Goal: Task Accomplishment & Management: Use online tool/utility

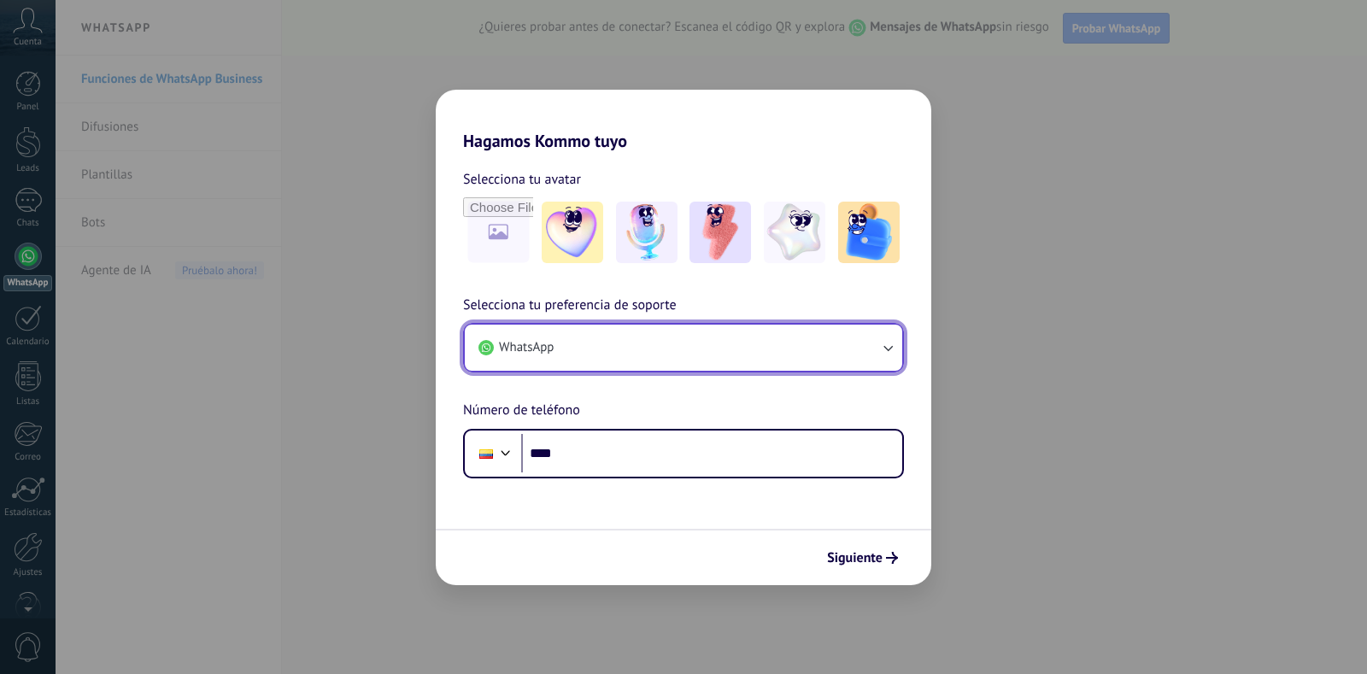
click at [592, 355] on button "WhatsApp" at bounding box center [683, 348] width 437 height 46
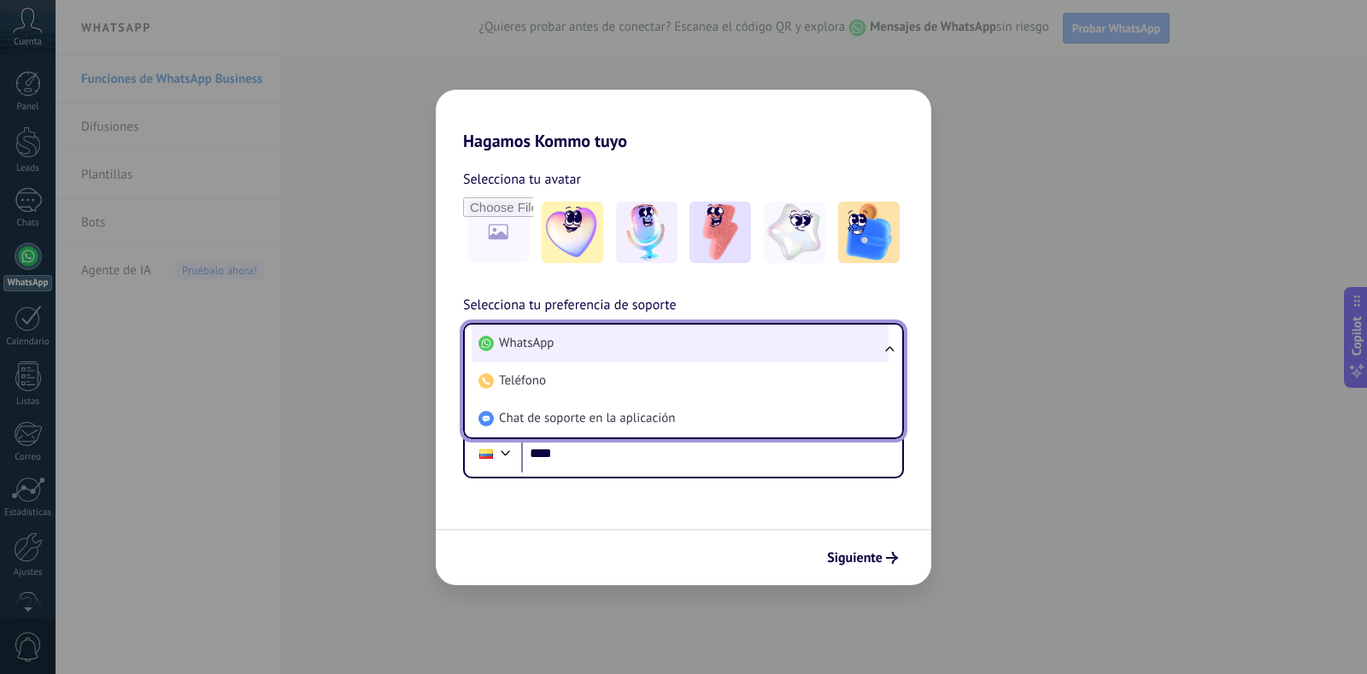
click at [517, 346] on span "WhatsApp" at bounding box center [526, 343] width 55 height 17
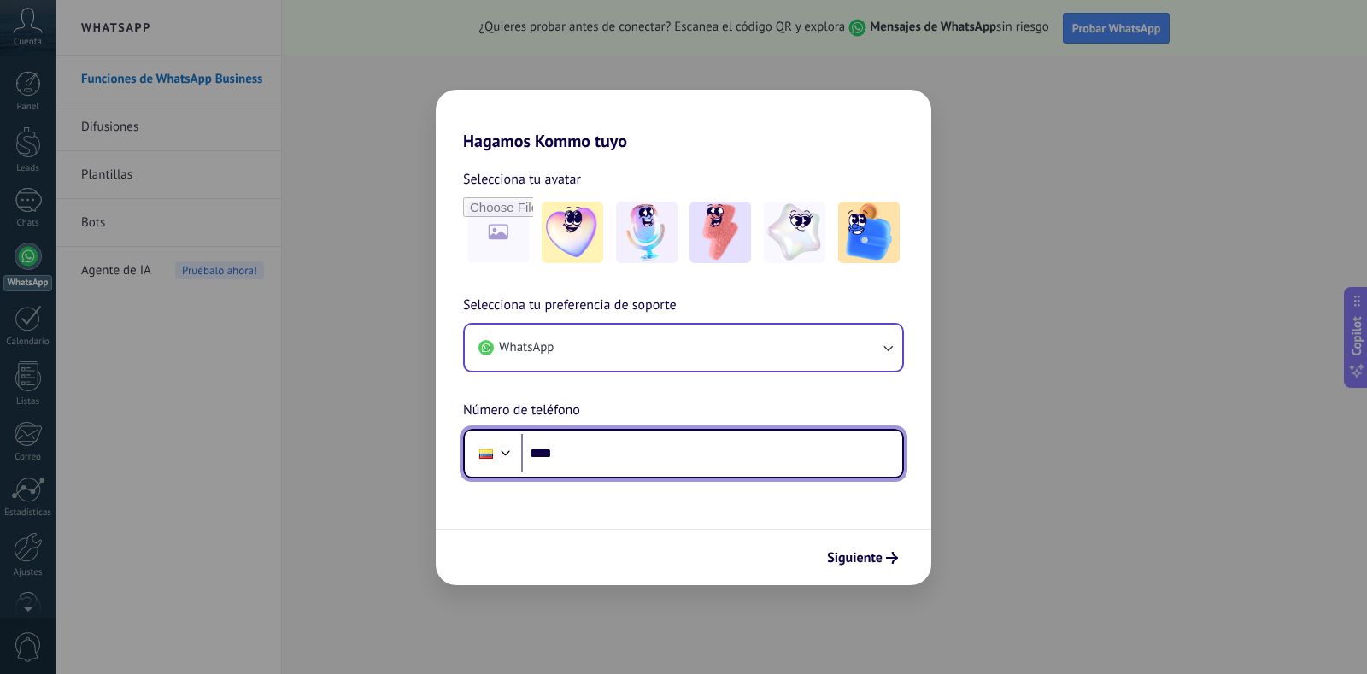
click at [587, 461] on input "****" at bounding box center [711, 453] width 381 height 39
drag, startPoint x: 569, startPoint y: 455, endPoint x: 673, endPoint y: 513, distance: 119.3
click at [570, 455] on input "**********" at bounding box center [711, 453] width 381 height 39
type input "**********"
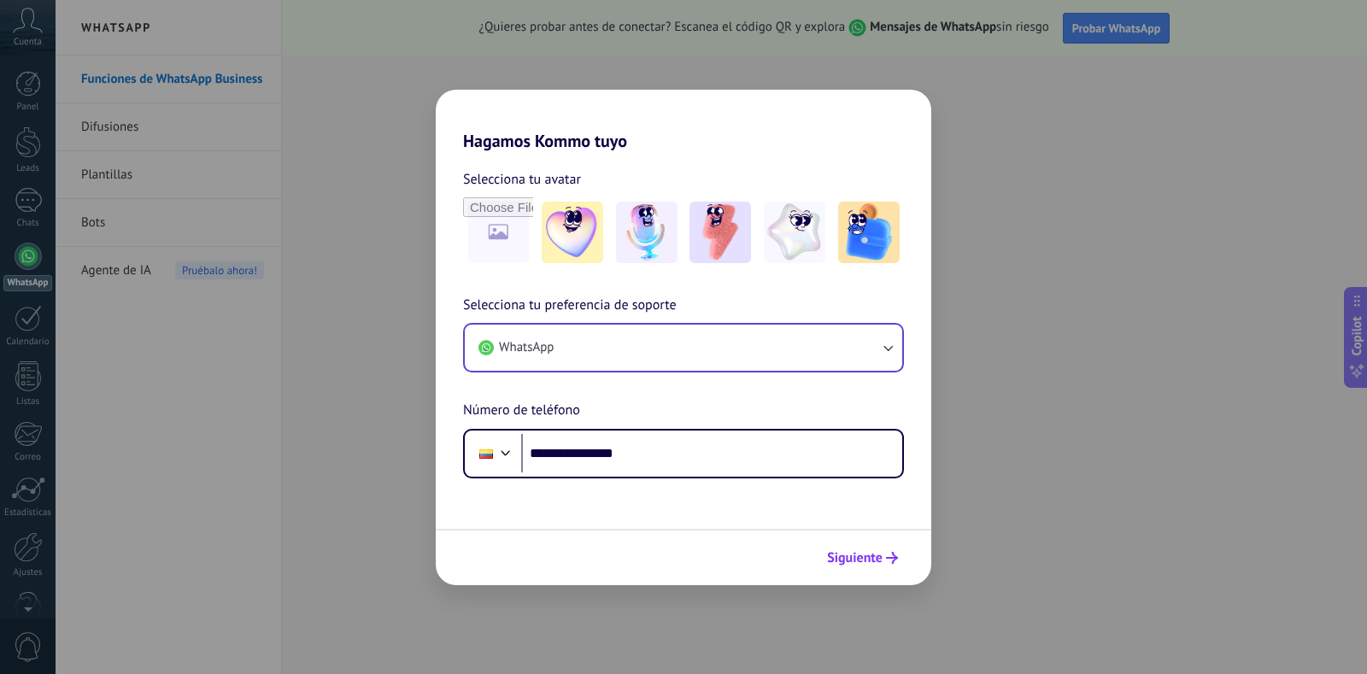
click at [870, 560] on span "Siguiente" at bounding box center [855, 558] width 56 height 12
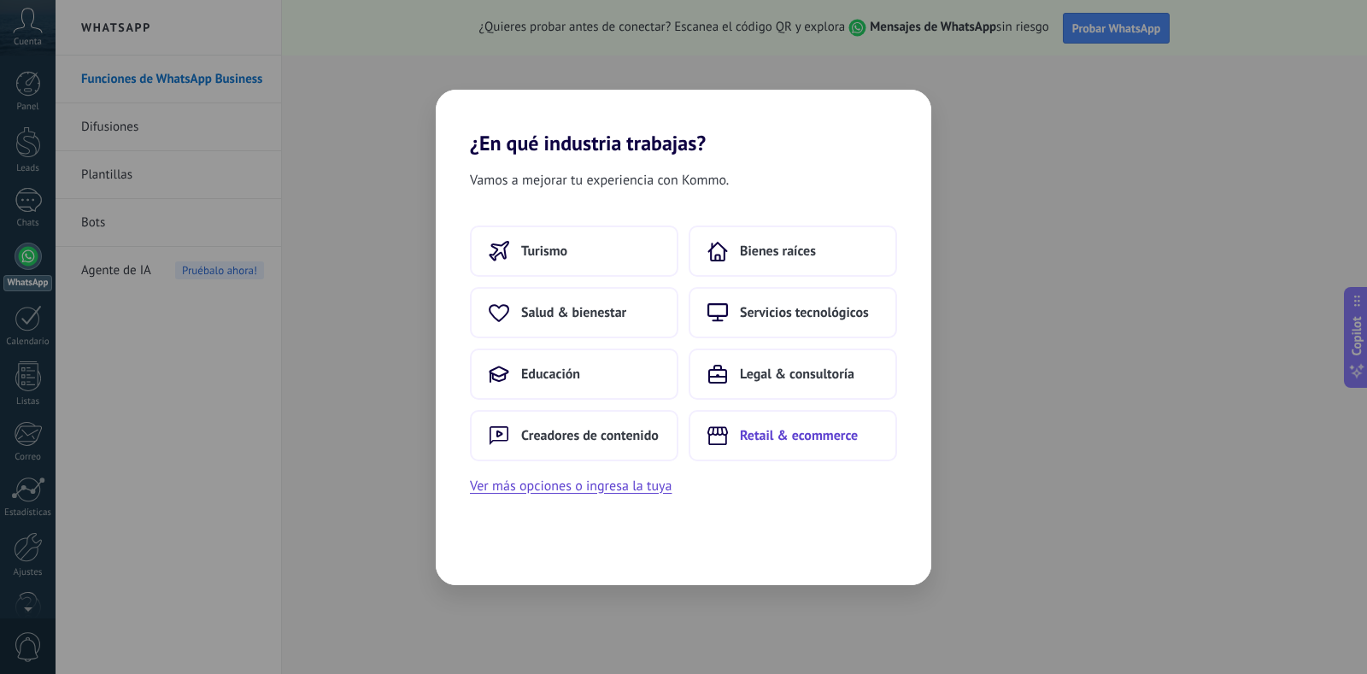
click at [813, 442] on span "Retail & ecommerce" at bounding box center [799, 435] width 118 height 17
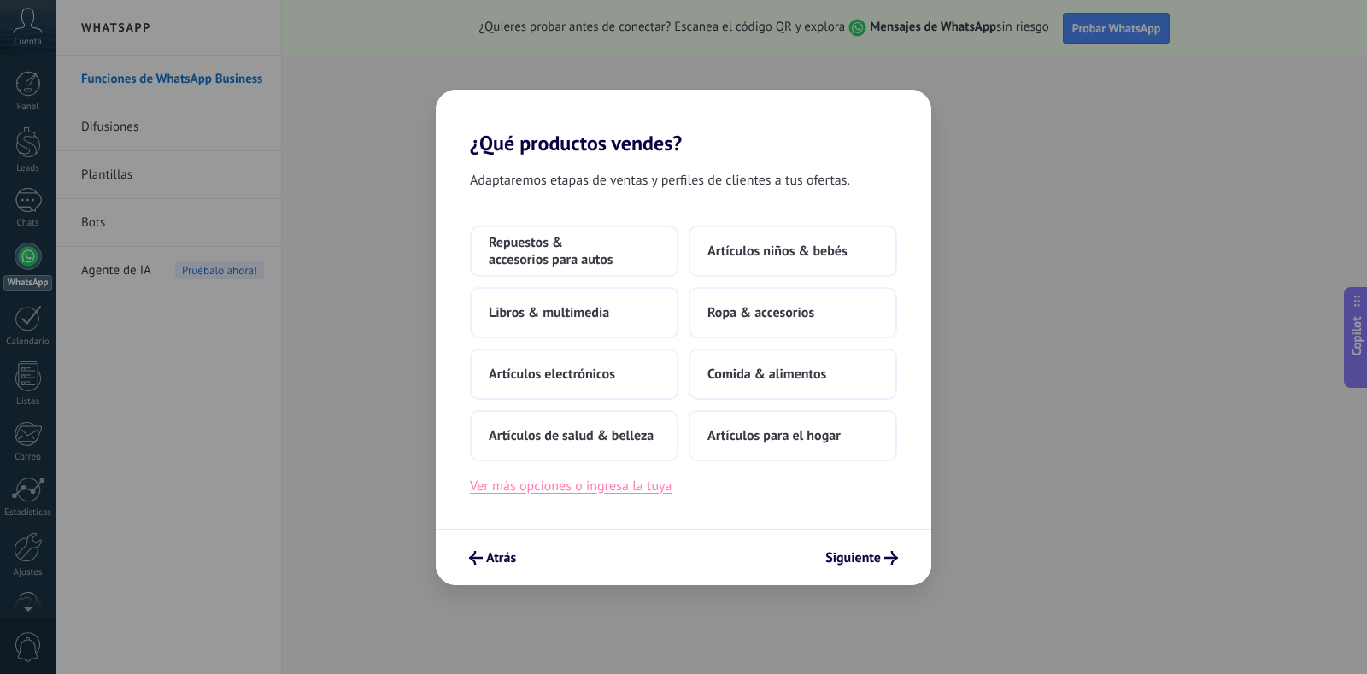
click at [571, 494] on button "Ver más opciones o ingresa la tuya" at bounding box center [571, 486] width 202 height 22
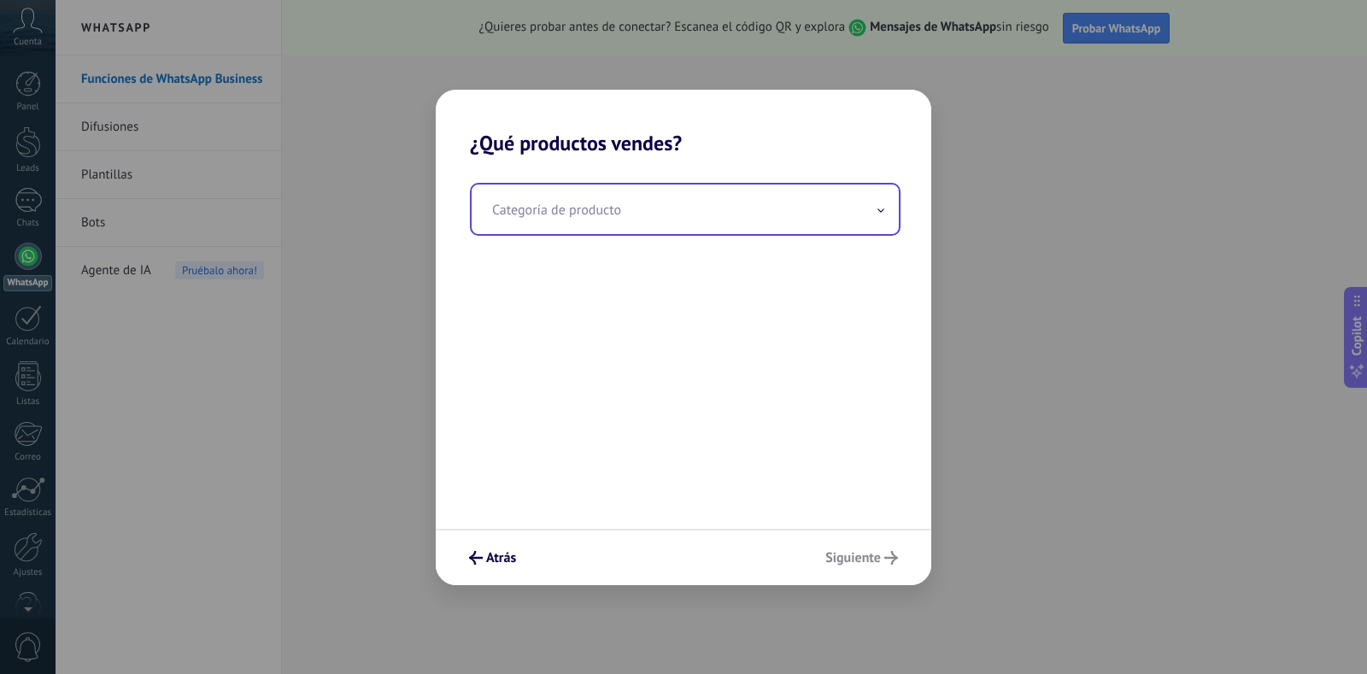
click at [531, 220] on input "text" at bounding box center [685, 210] width 427 height 50
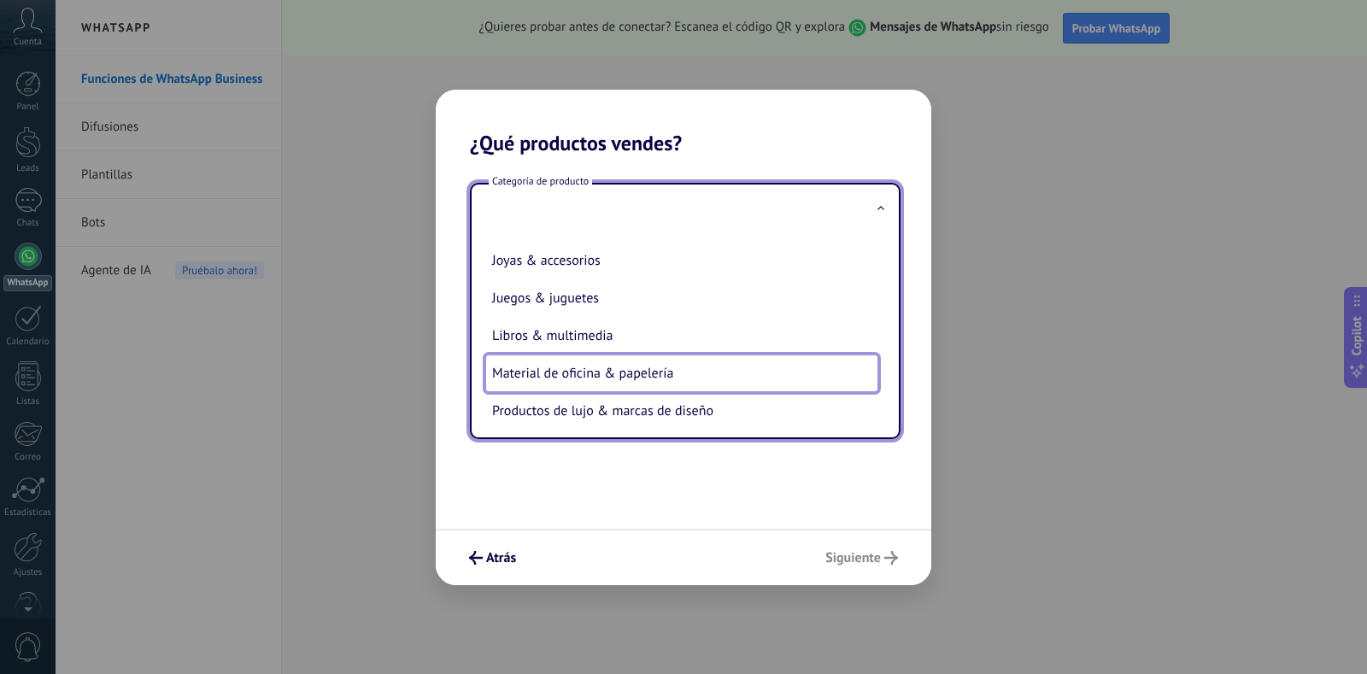
scroll to position [296, 0]
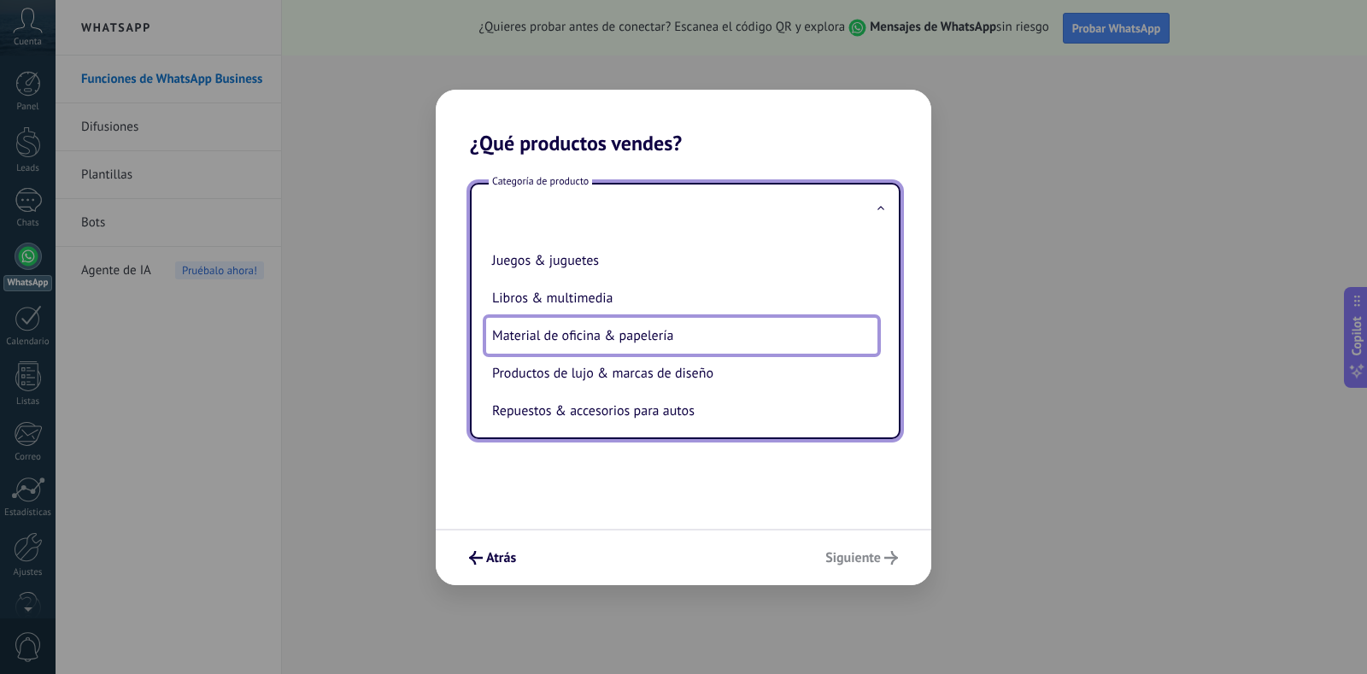
type input "**********"
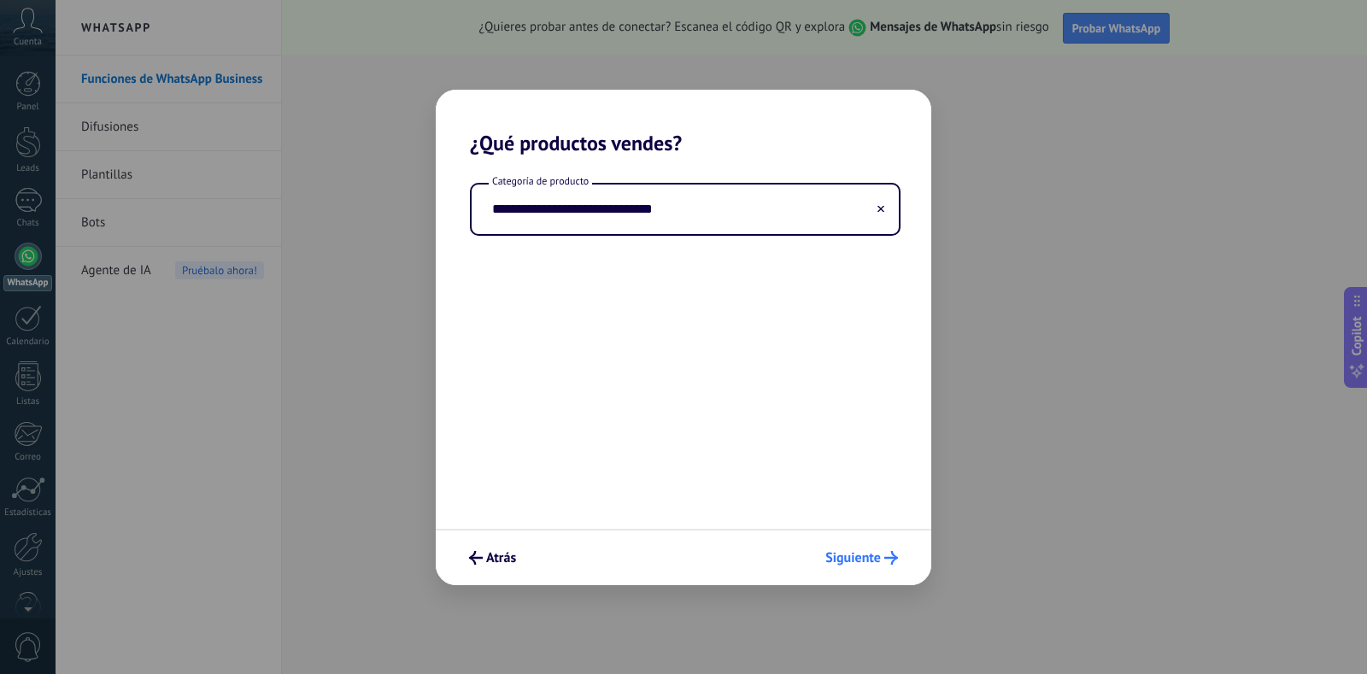
click at [869, 557] on span "Siguiente" at bounding box center [853, 558] width 56 height 12
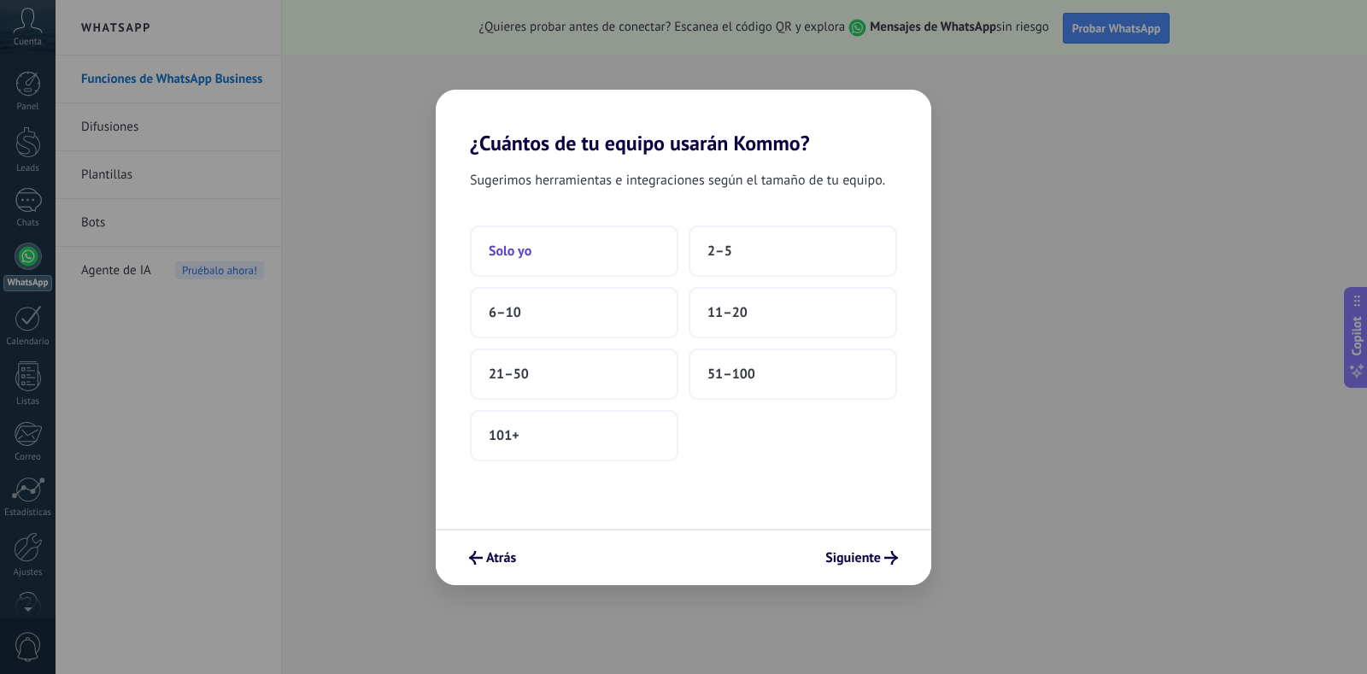
click at [524, 251] on span "Solo yo" at bounding box center [510, 251] width 43 height 17
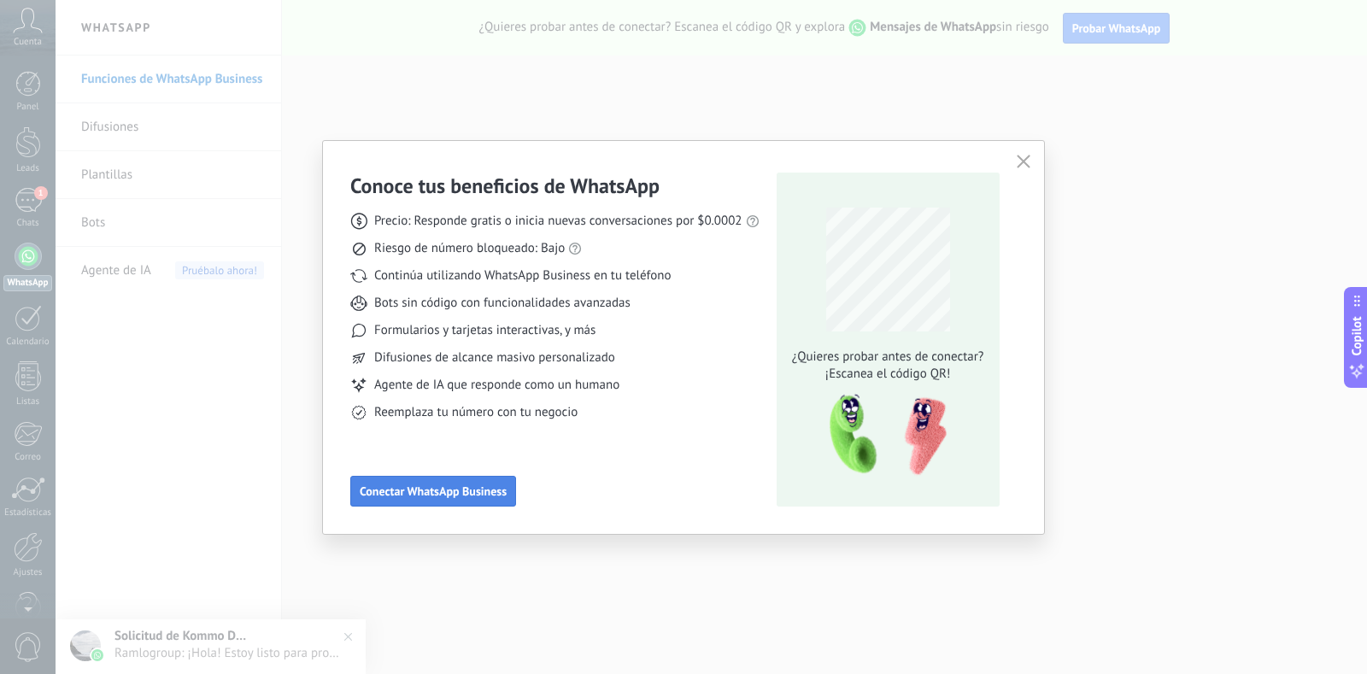
click at [405, 488] on span "Conectar WhatsApp Business" at bounding box center [433, 491] width 147 height 12
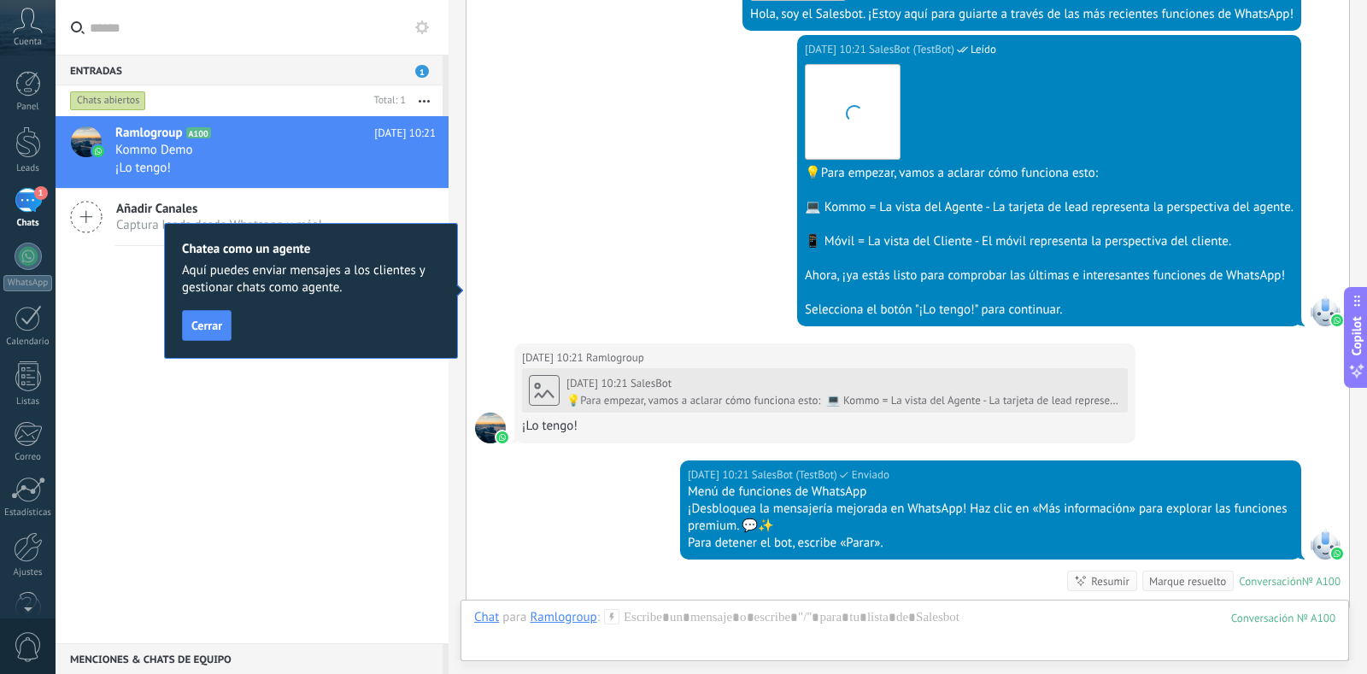
scroll to position [691, 0]
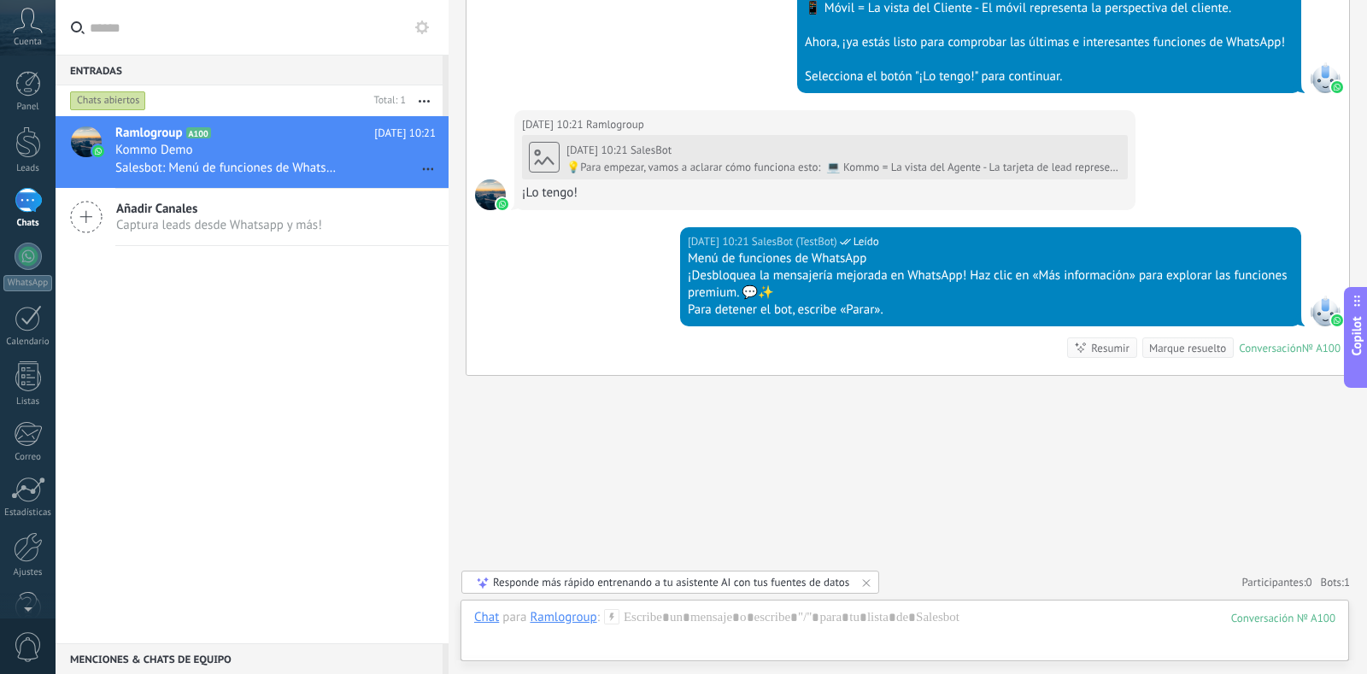
click at [559, 290] on div "[DATE] 10:21 SalesBot (TestBot) Leído Menú de funciones de WhatsApp ¡Desbloquea…" at bounding box center [908, 301] width 883 height 148
click at [225, 170] on span "Salesbot: Menú de funciones de WhatsApp ¡Desbloquea la mensajería mejorada en W…" at bounding box center [228, 168] width 226 height 16
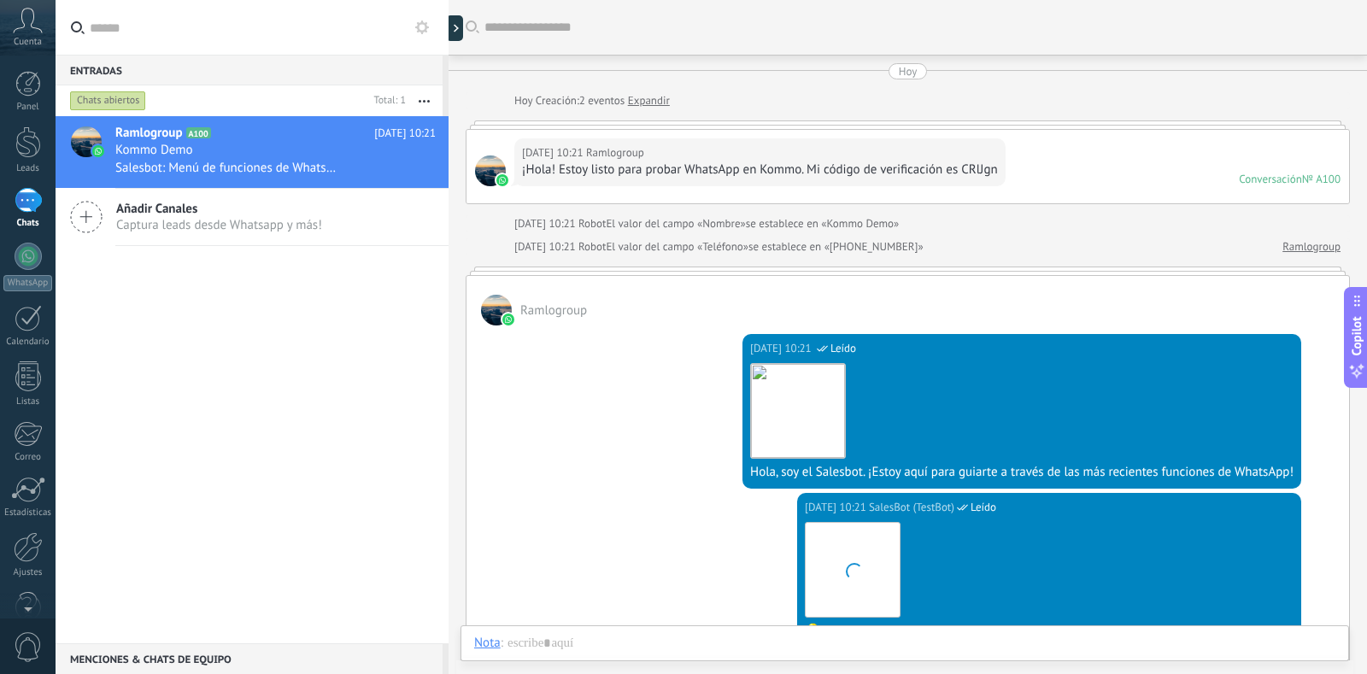
scroll to position [655, 0]
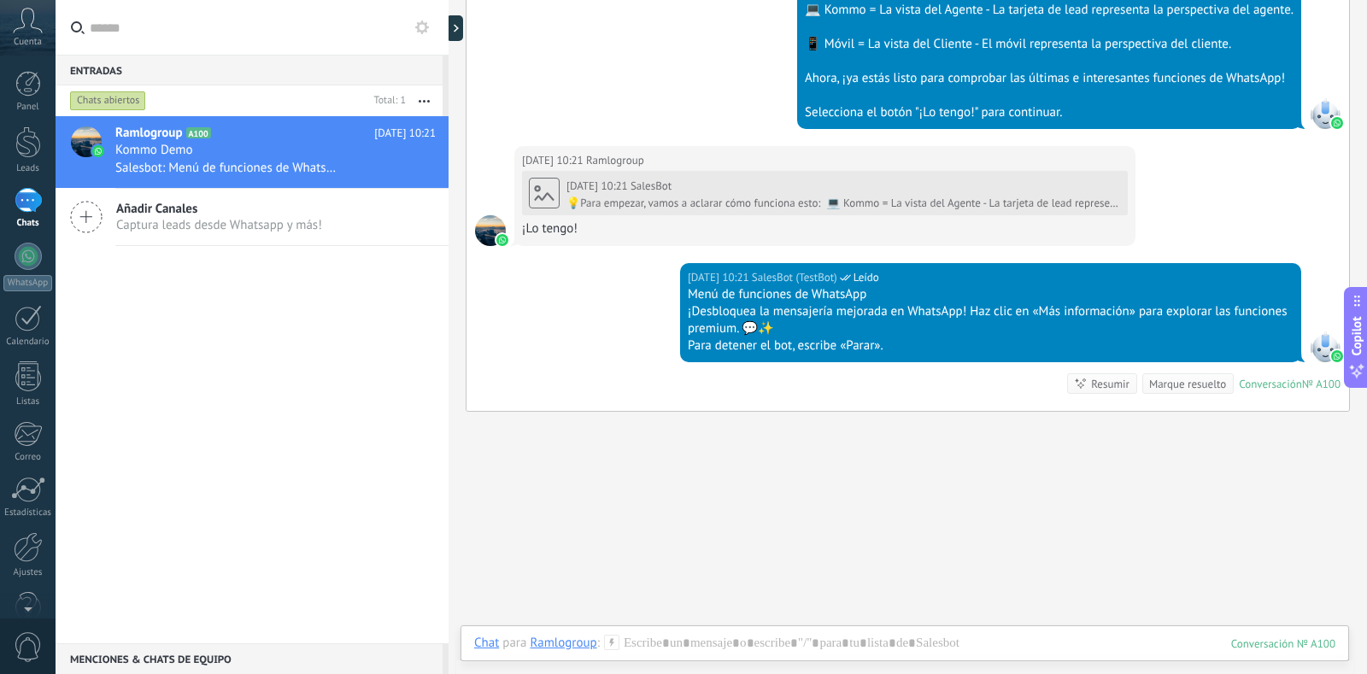
click at [192, 224] on span "Captura leads desde Whatsapp y más!" at bounding box center [219, 225] width 206 height 16
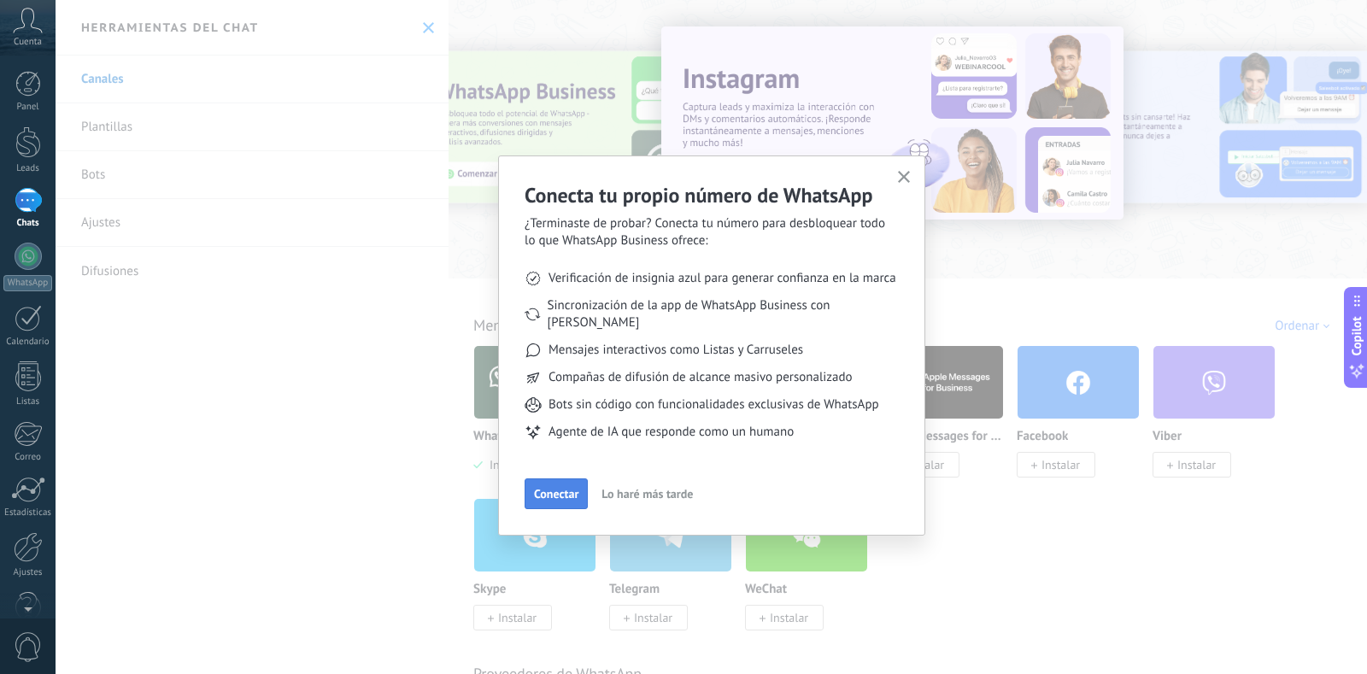
click at [545, 489] on button "Conectar" at bounding box center [556, 493] width 63 height 31
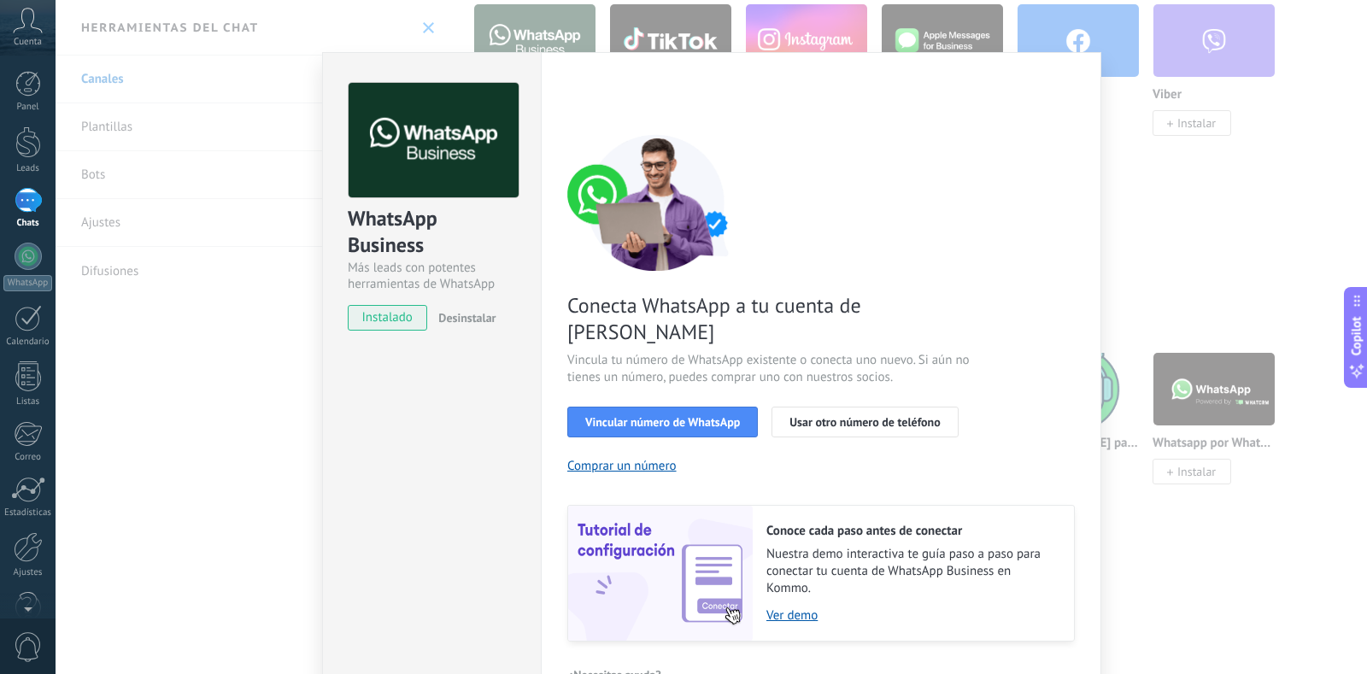
scroll to position [48, 0]
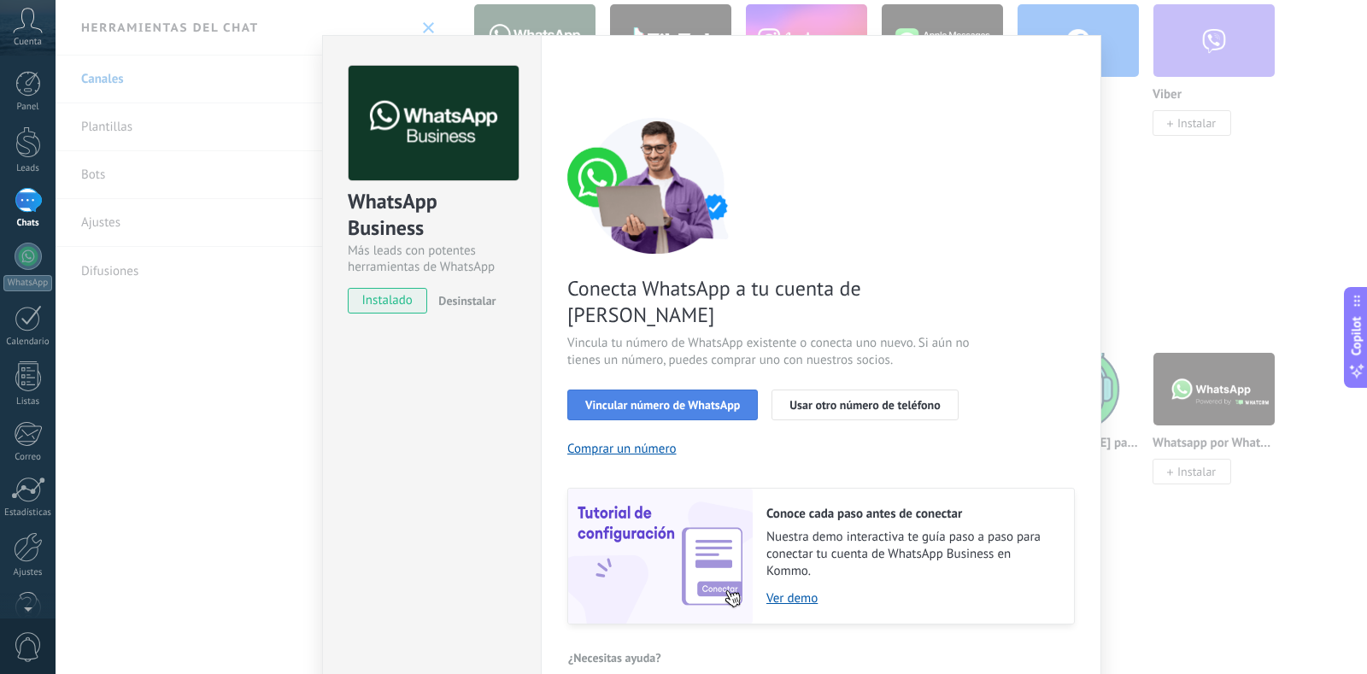
click at [690, 399] on span "Vincular número de WhatsApp" at bounding box center [662, 405] width 155 height 12
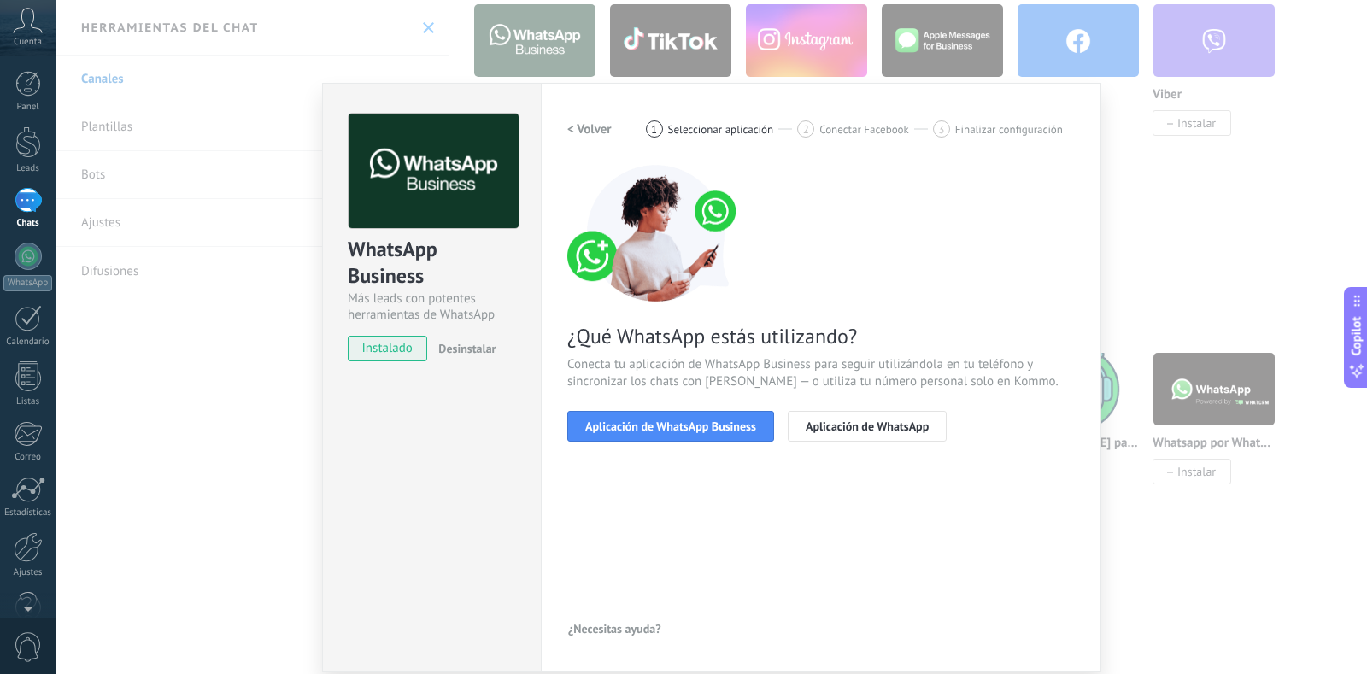
scroll to position [0, 0]
click at [696, 430] on span "Aplicación de WhatsApp Business" at bounding box center [670, 426] width 171 height 12
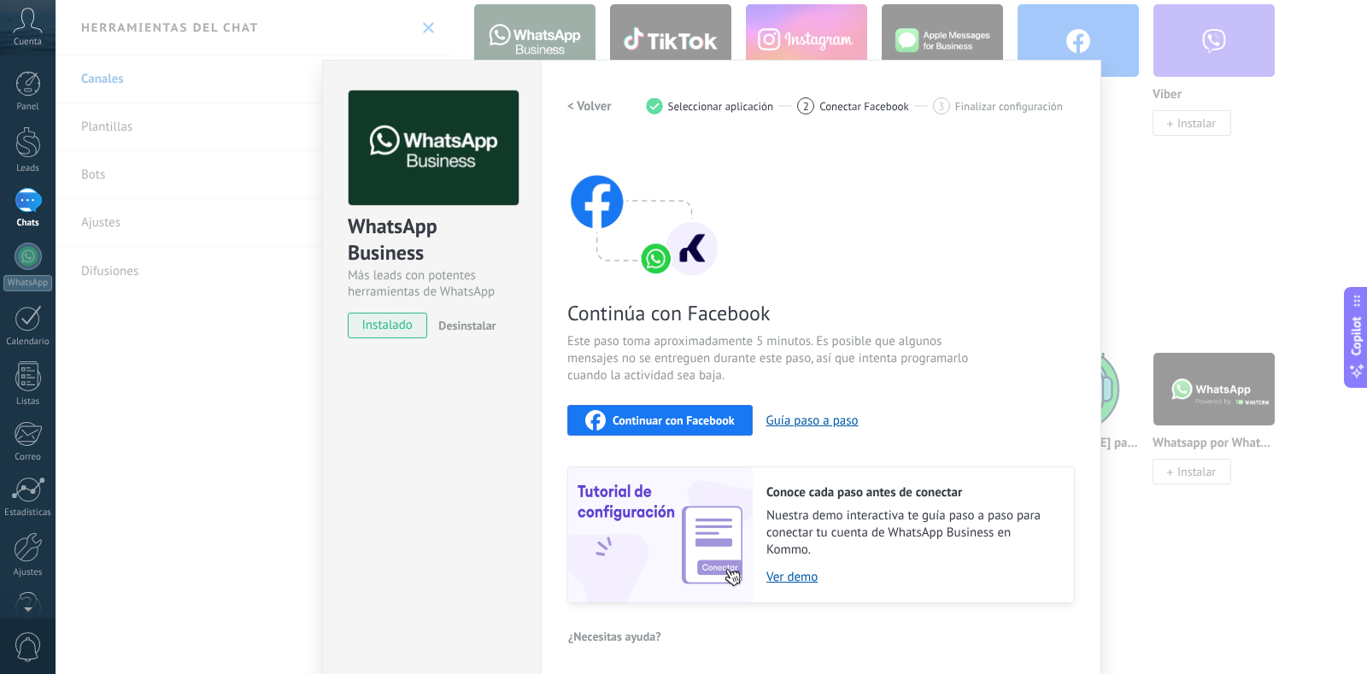
scroll to position [28, 0]
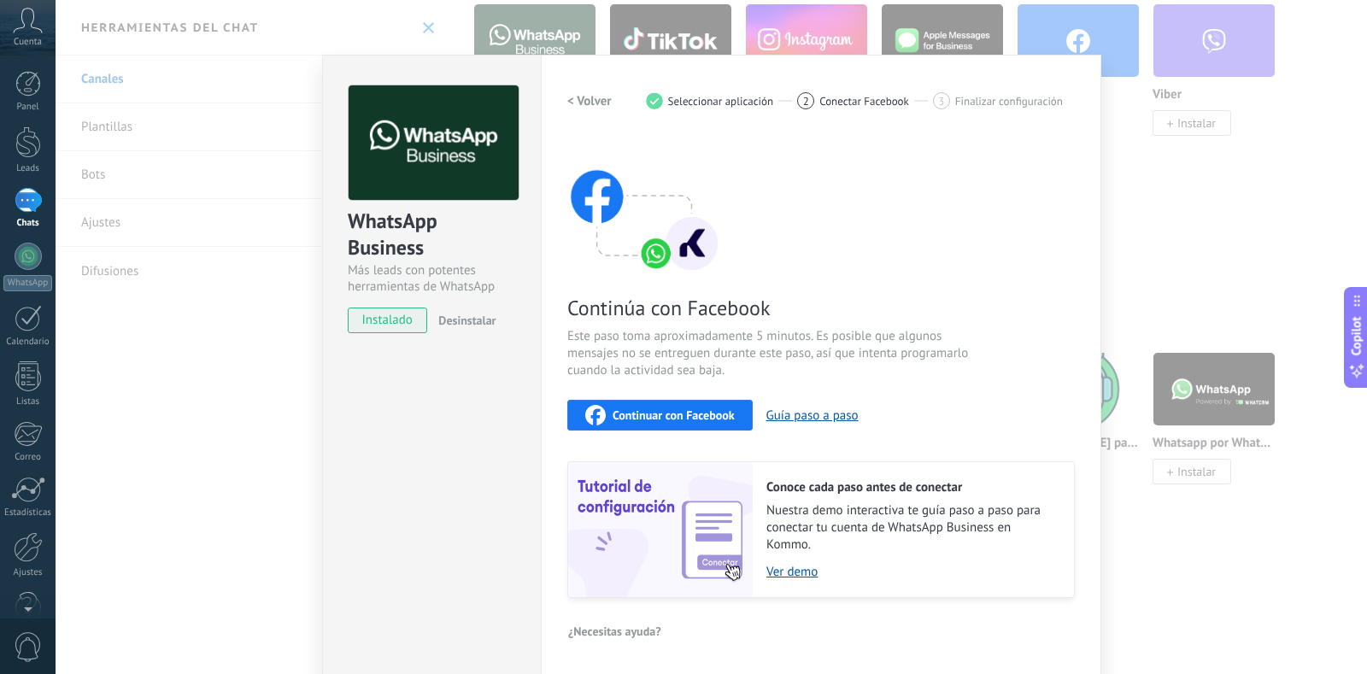
click at [390, 324] on span "instalado" at bounding box center [388, 321] width 78 height 26
click at [189, 424] on div "WhatsApp Business Más leads con potentes herramientas de WhatsApp instalado Des…" at bounding box center [712, 337] width 1312 height 674
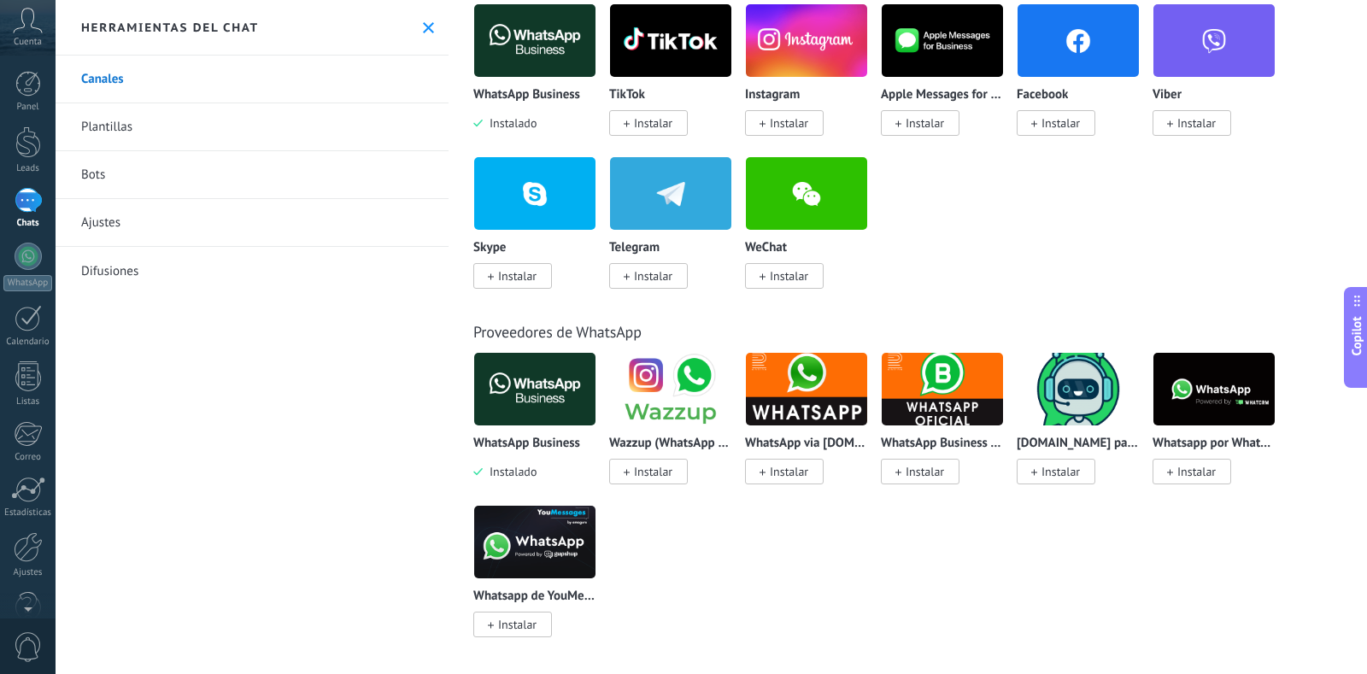
scroll to position [0, 0]
click at [542, 443] on p "WhatsApp Business" at bounding box center [526, 444] width 107 height 15
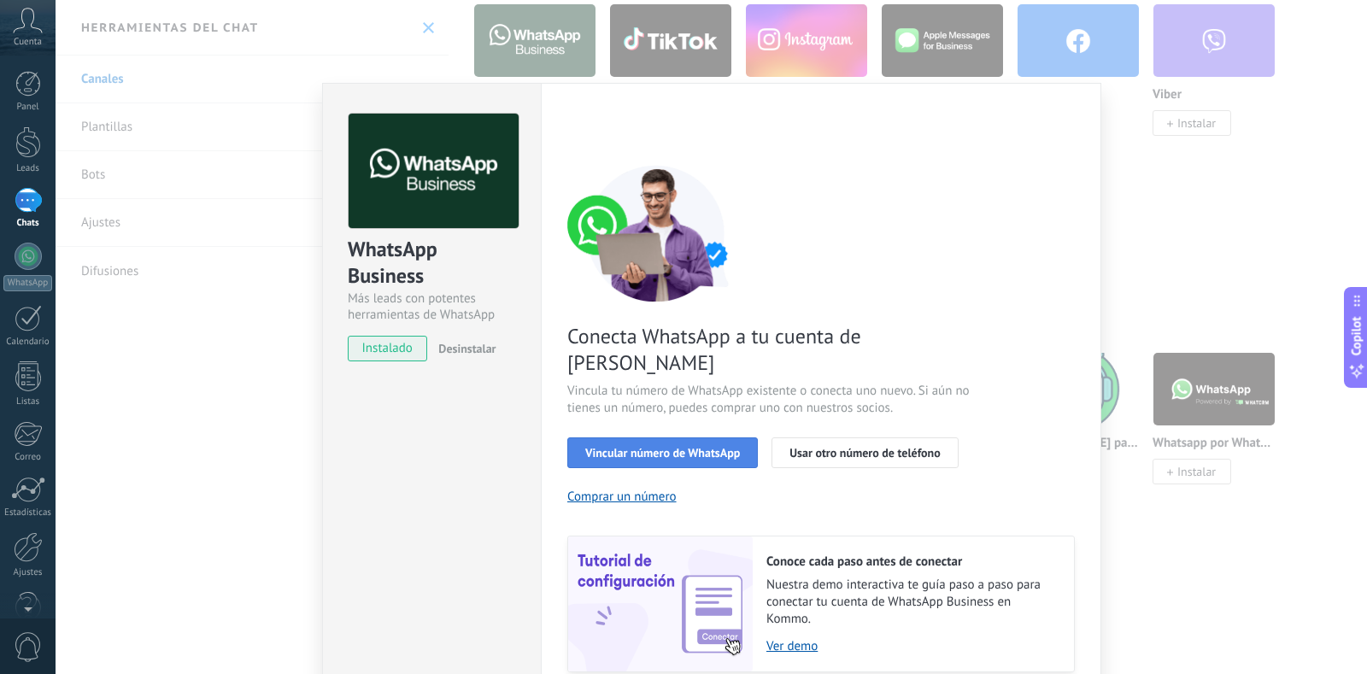
click at [603, 447] on span "Vincular número de WhatsApp" at bounding box center [662, 453] width 155 height 12
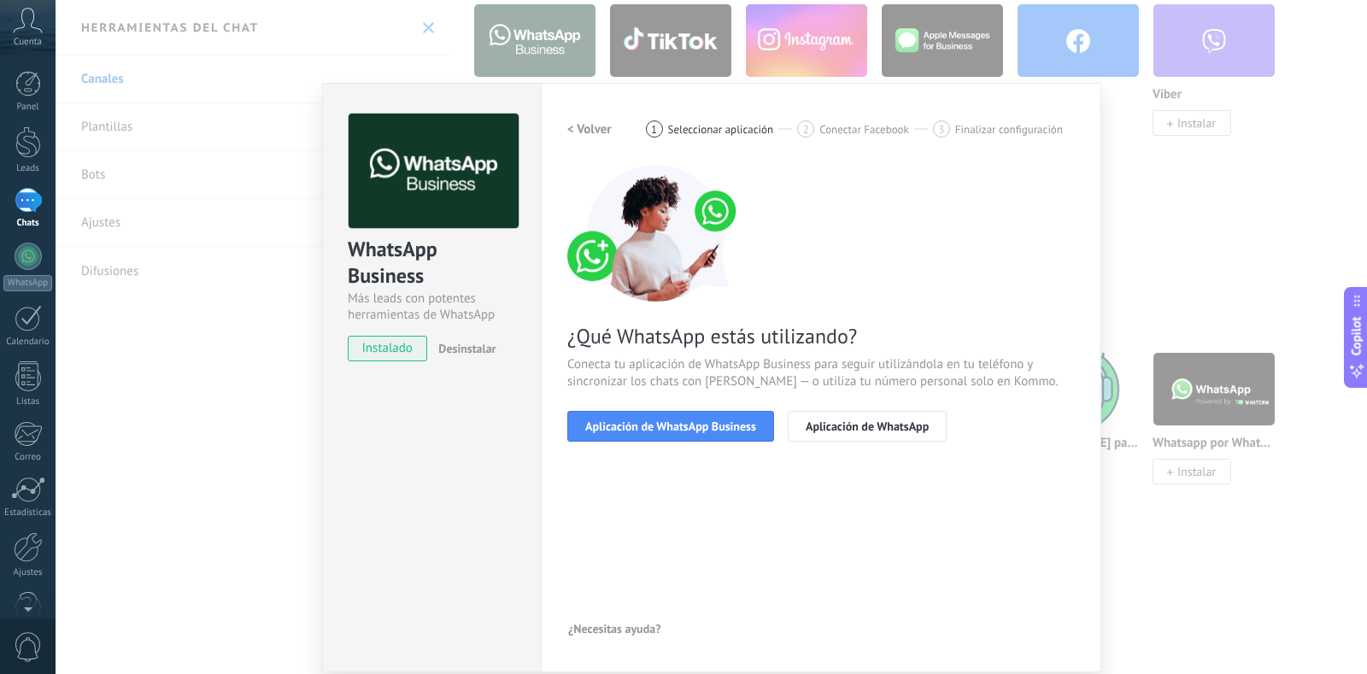
click at [190, 444] on div "WhatsApp Business Más leads con potentes herramientas de WhatsApp instalado Des…" at bounding box center [712, 337] width 1312 height 674
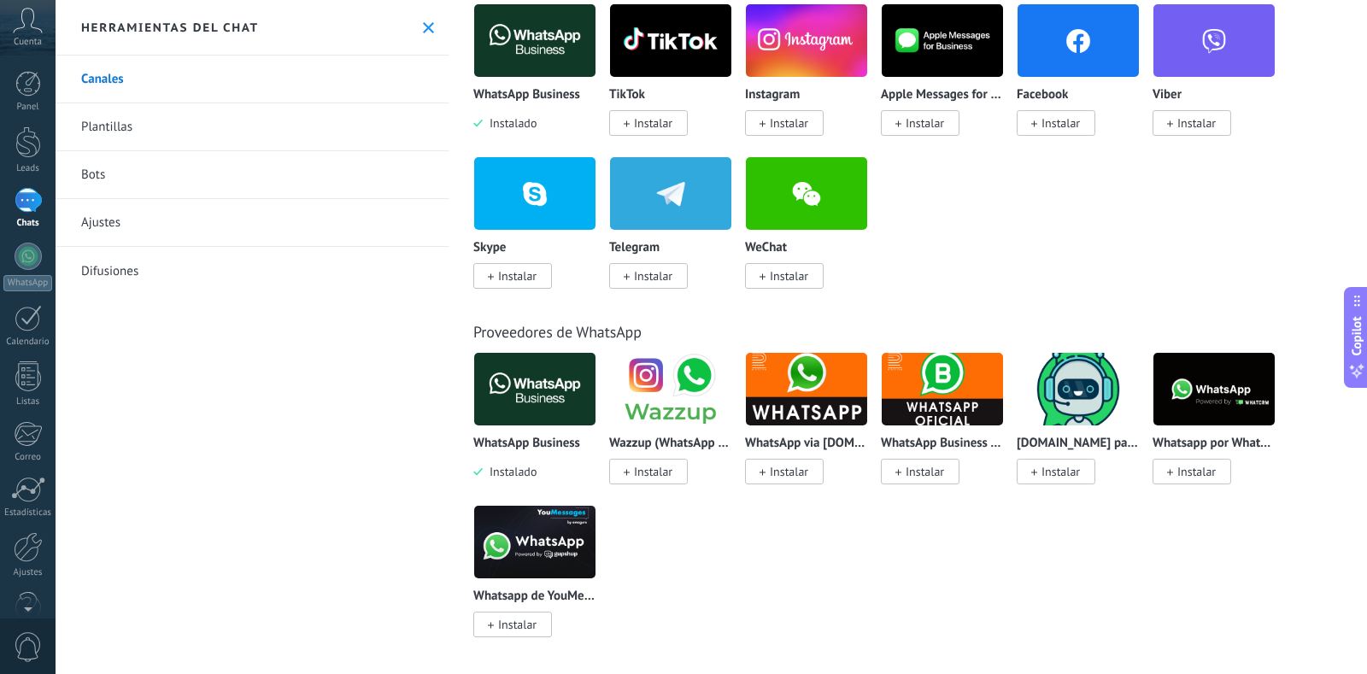
click at [111, 140] on link "Plantillas" at bounding box center [252, 127] width 393 height 48
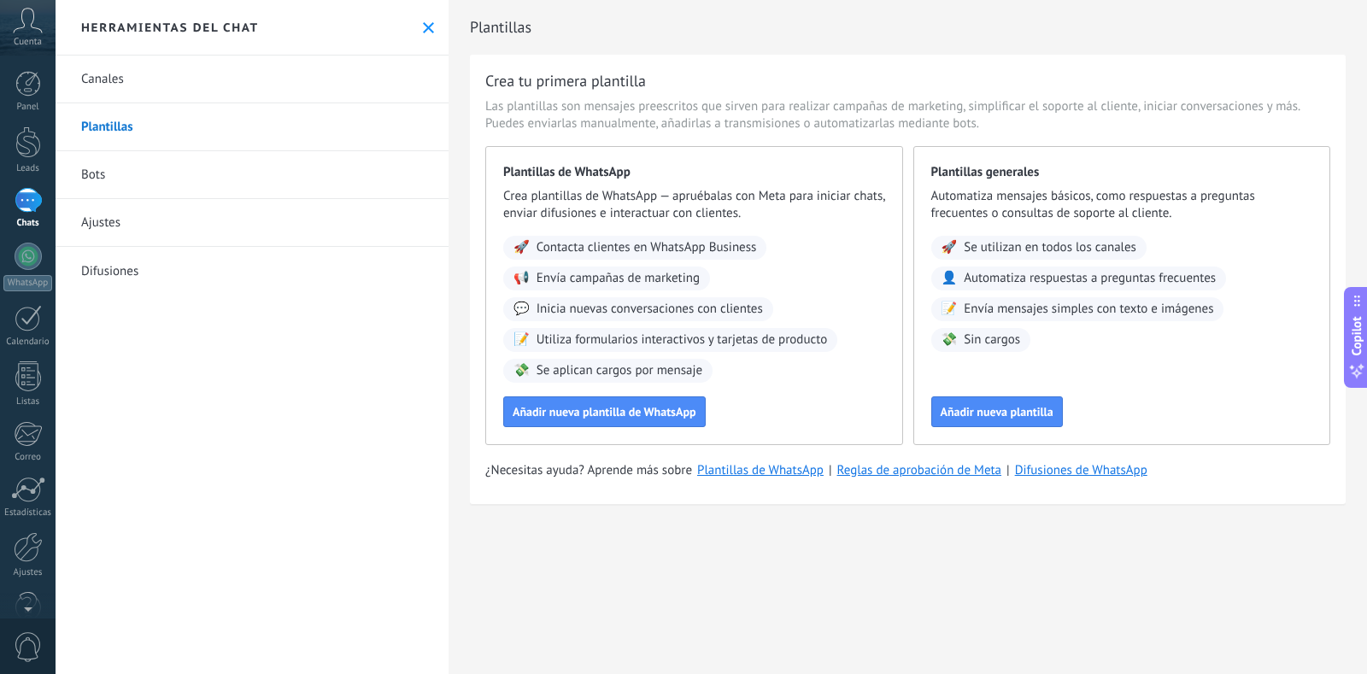
click at [103, 220] on link "Ajustes" at bounding box center [252, 223] width 393 height 48
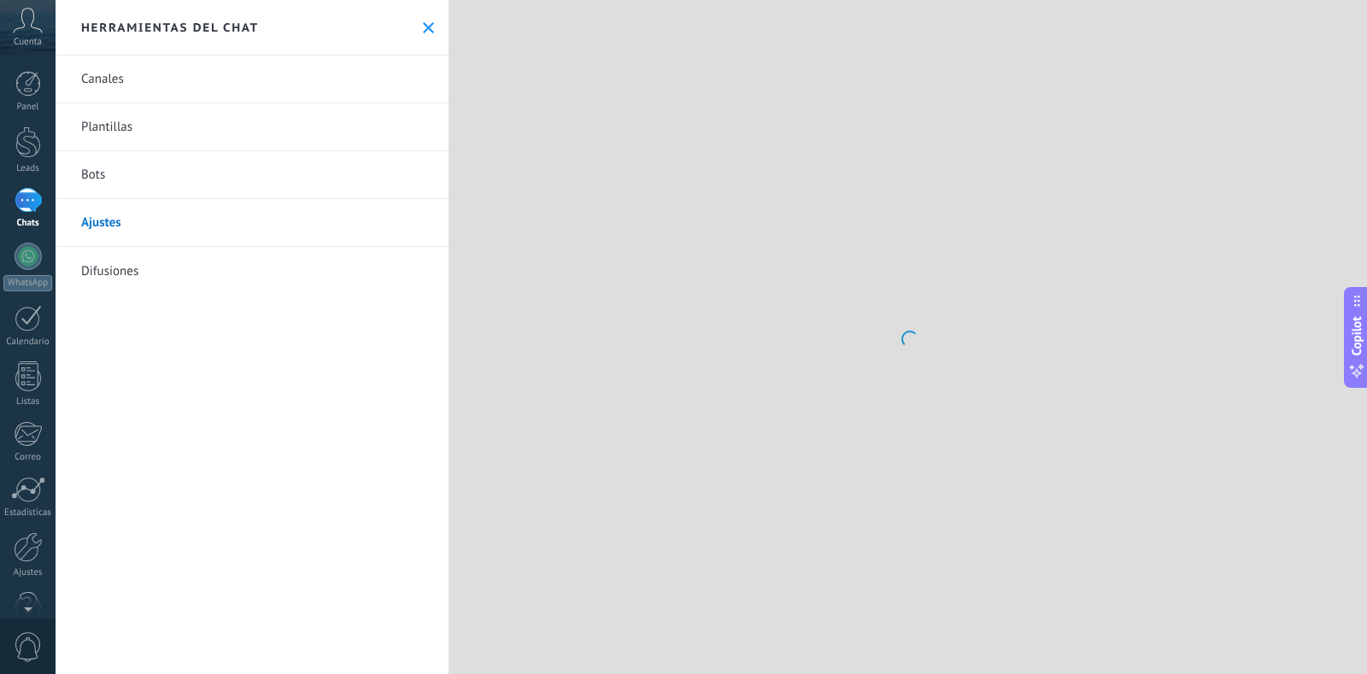
click at [96, 178] on link "Bots" at bounding box center [252, 175] width 393 height 48
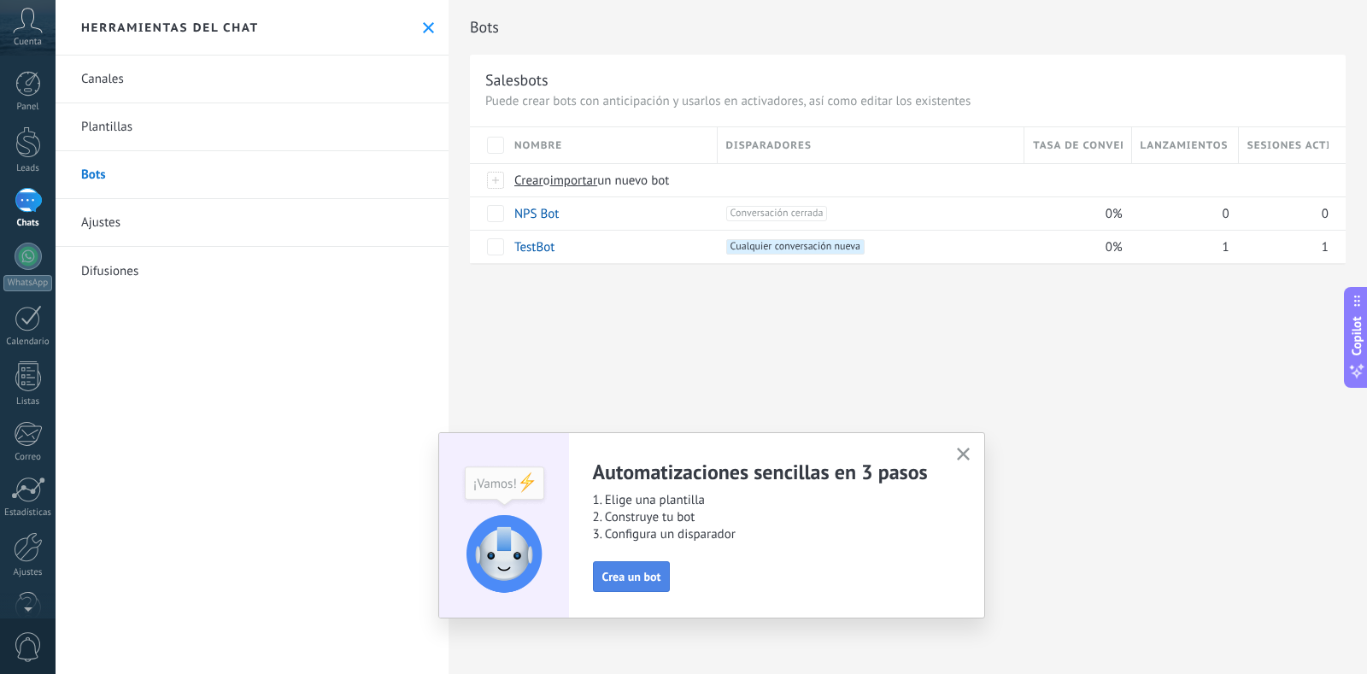
click at [608, 584] on button "Crea un bot" at bounding box center [632, 576] width 78 height 31
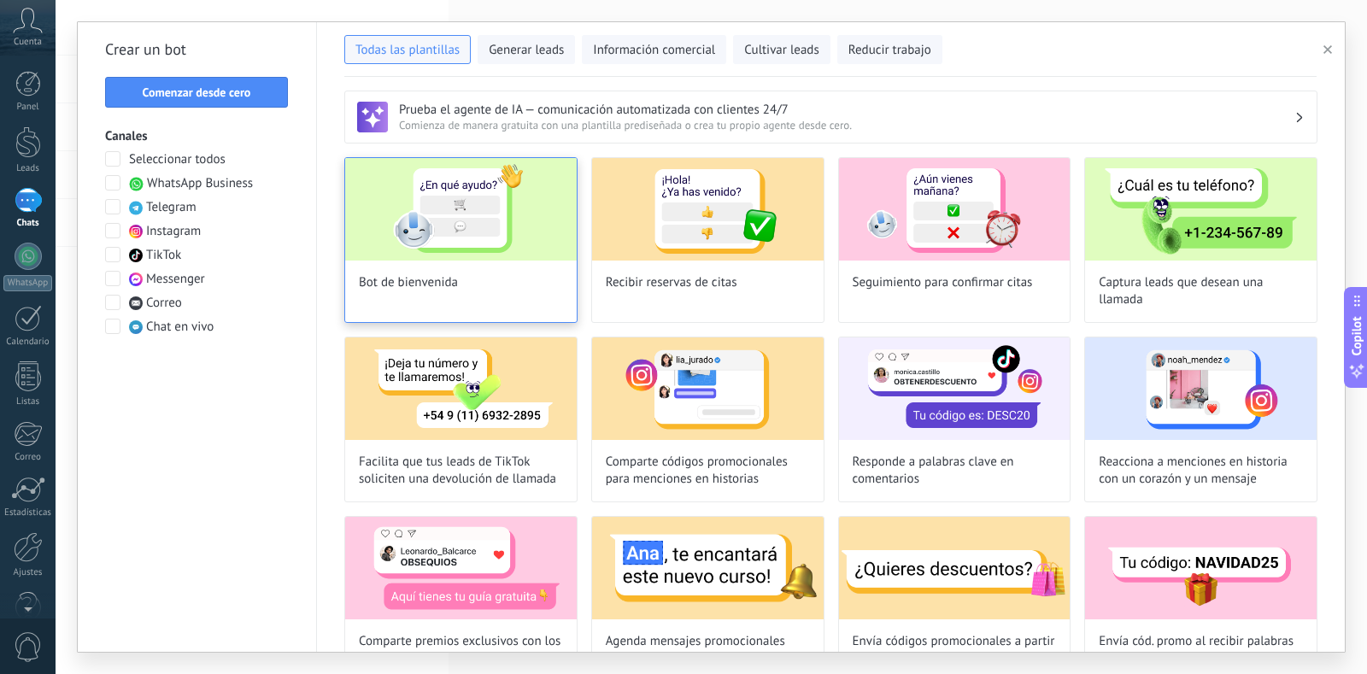
click at [476, 238] on img at bounding box center [461, 209] width 232 height 103
type input "**********"
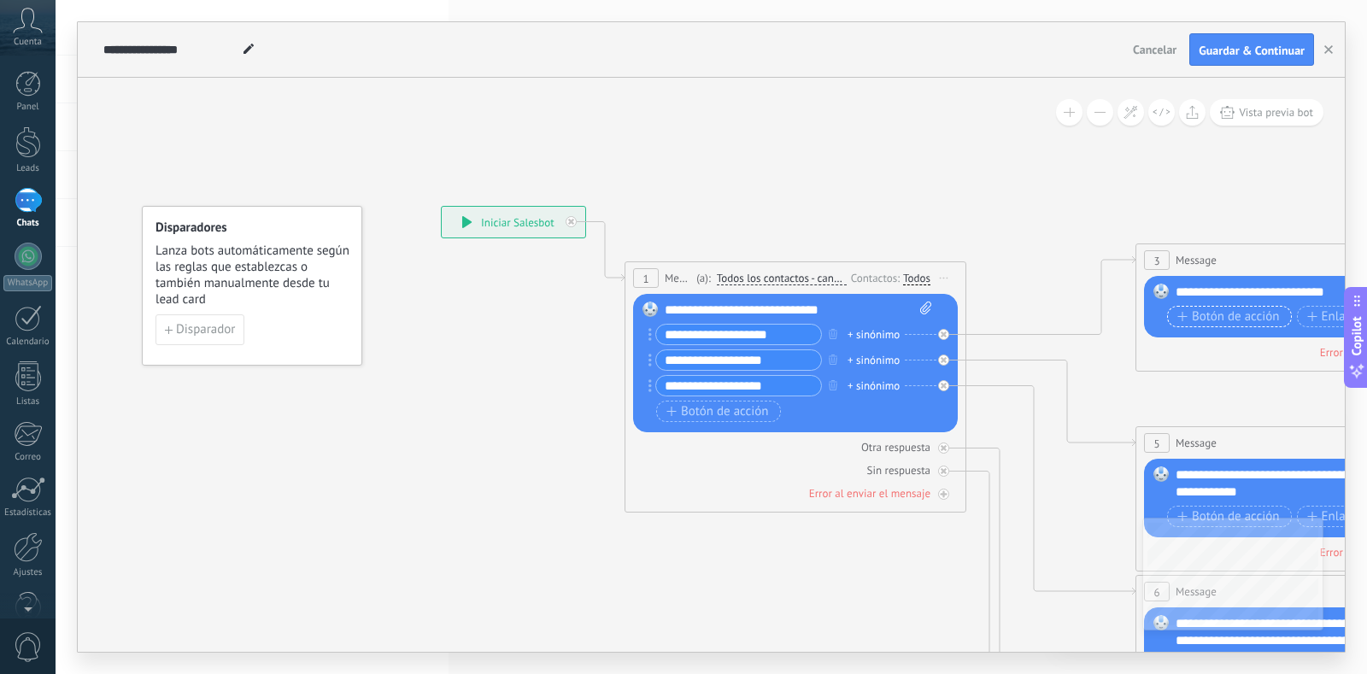
click at [1190, 321] on span "Botón de acción" at bounding box center [1228, 317] width 103 height 14
type input "*"
click at [1221, 340] on span "Botón de acción" at bounding box center [1228, 343] width 103 height 14
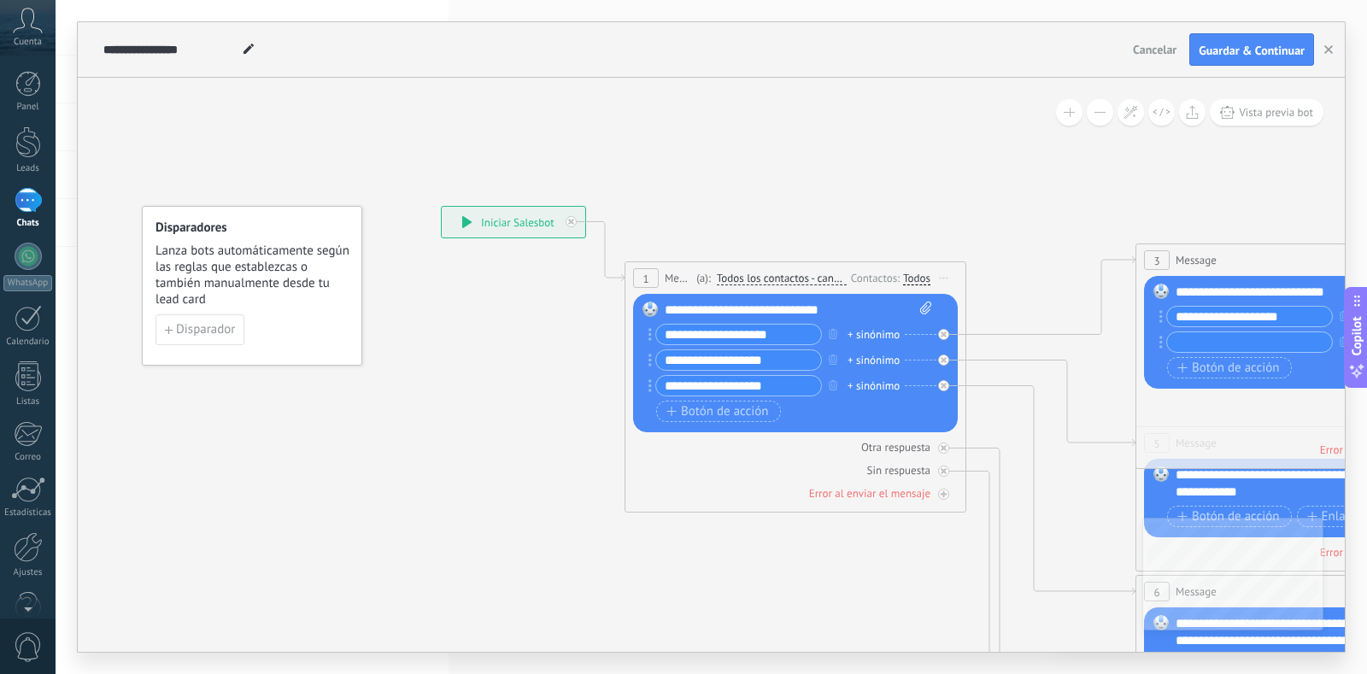
click at [1294, 324] on input "**********" at bounding box center [1249, 317] width 165 height 20
type input "*"
type input "**********"
click at [1240, 340] on input "text" at bounding box center [1249, 342] width 165 height 20
type input "*"
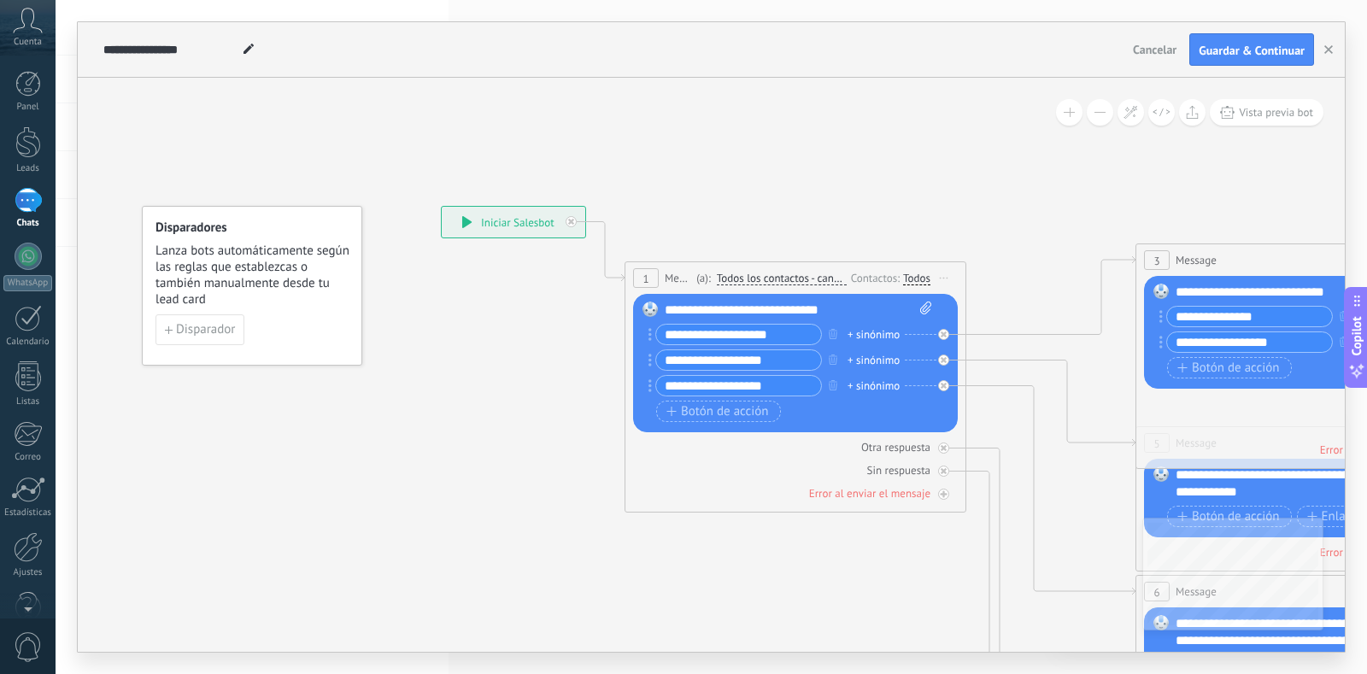
type input "**********"
click at [1280, 408] on div "Otra respuesta" at bounding box center [1306, 404] width 325 height 16
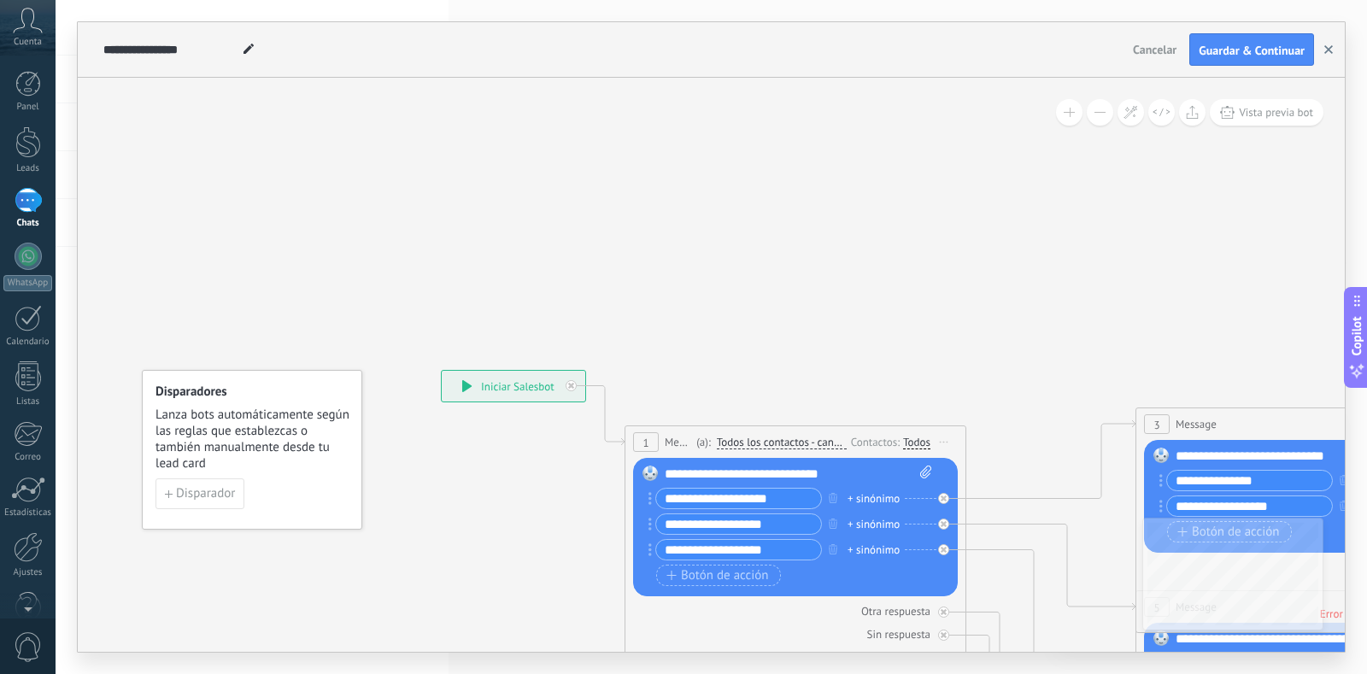
click at [1324, 56] on button "button" at bounding box center [1329, 49] width 26 height 32
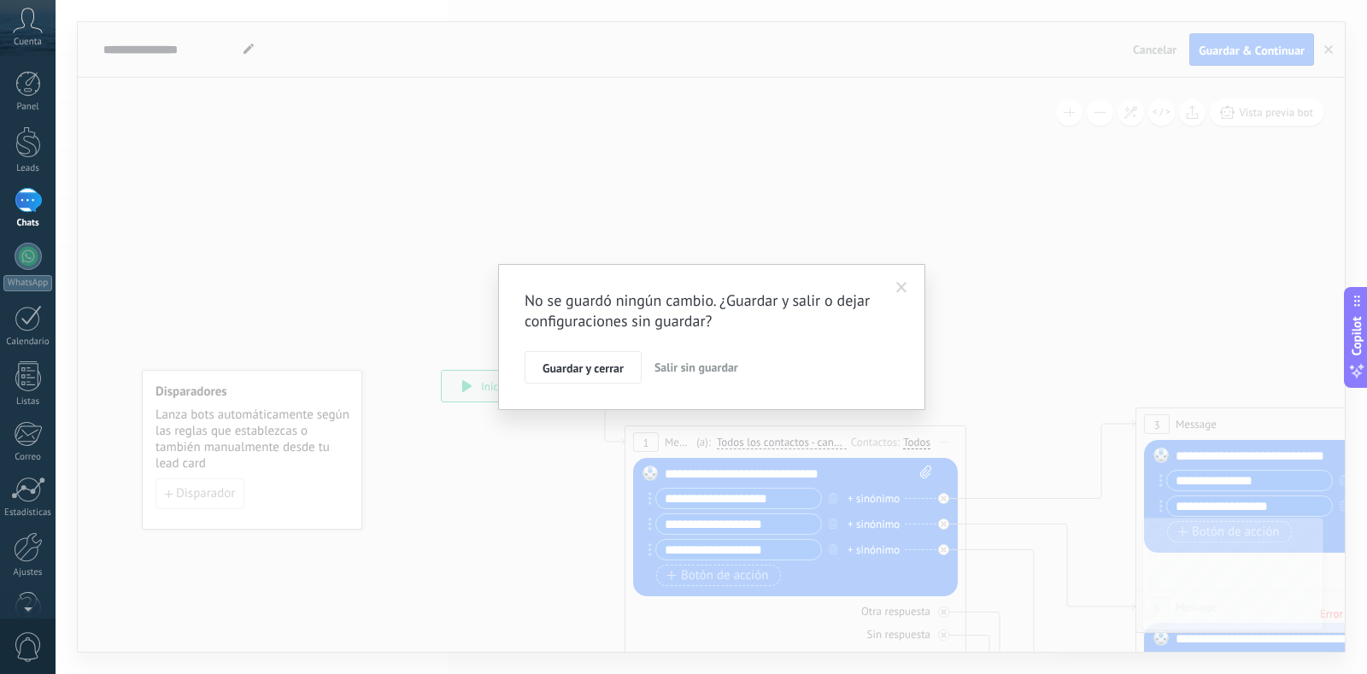
click at [690, 371] on span "Salir sin guardar" at bounding box center [697, 367] width 84 height 15
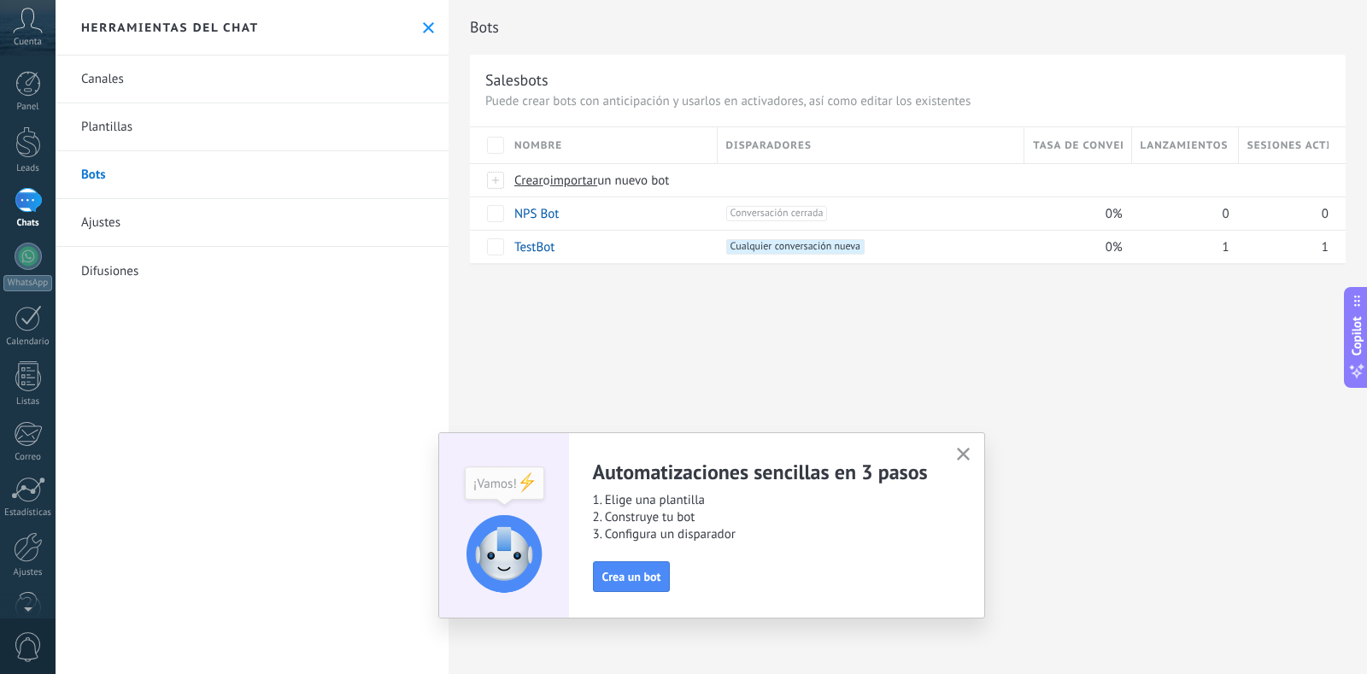
click at [963, 455] on use "button" at bounding box center [963, 454] width 13 height 13
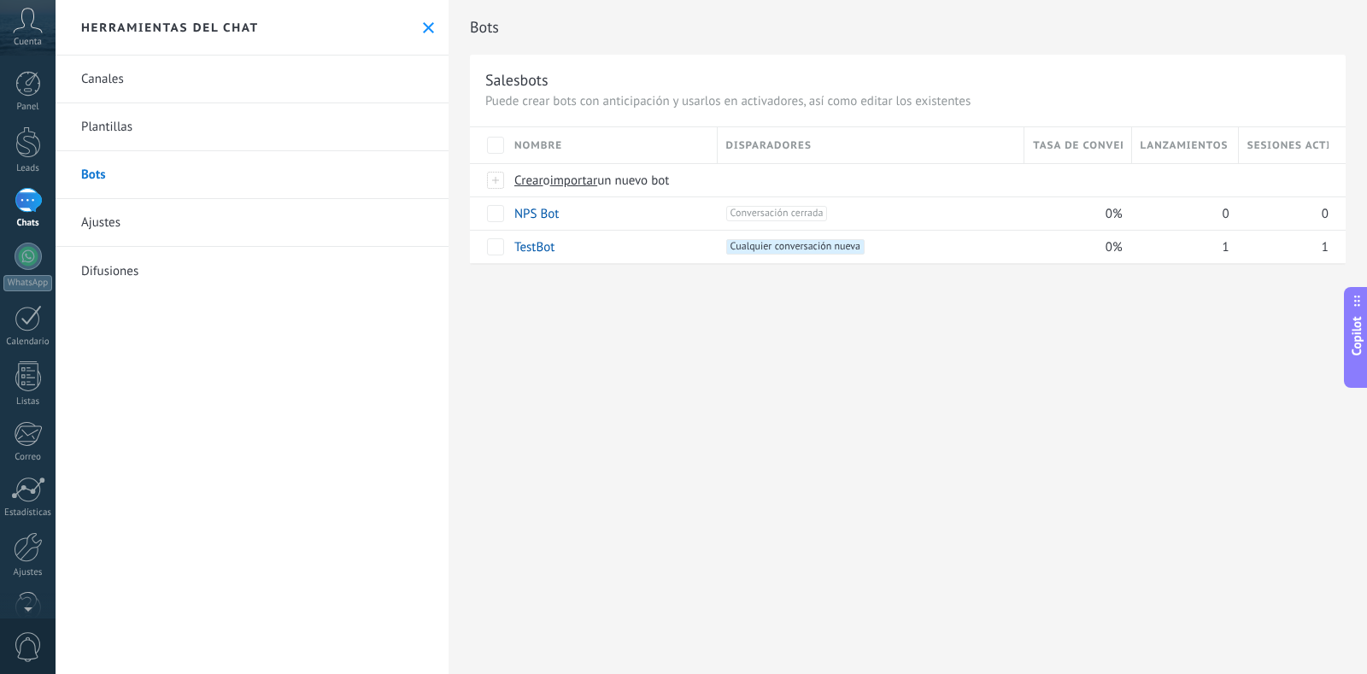
click at [102, 77] on link "Canales" at bounding box center [252, 80] width 393 height 48
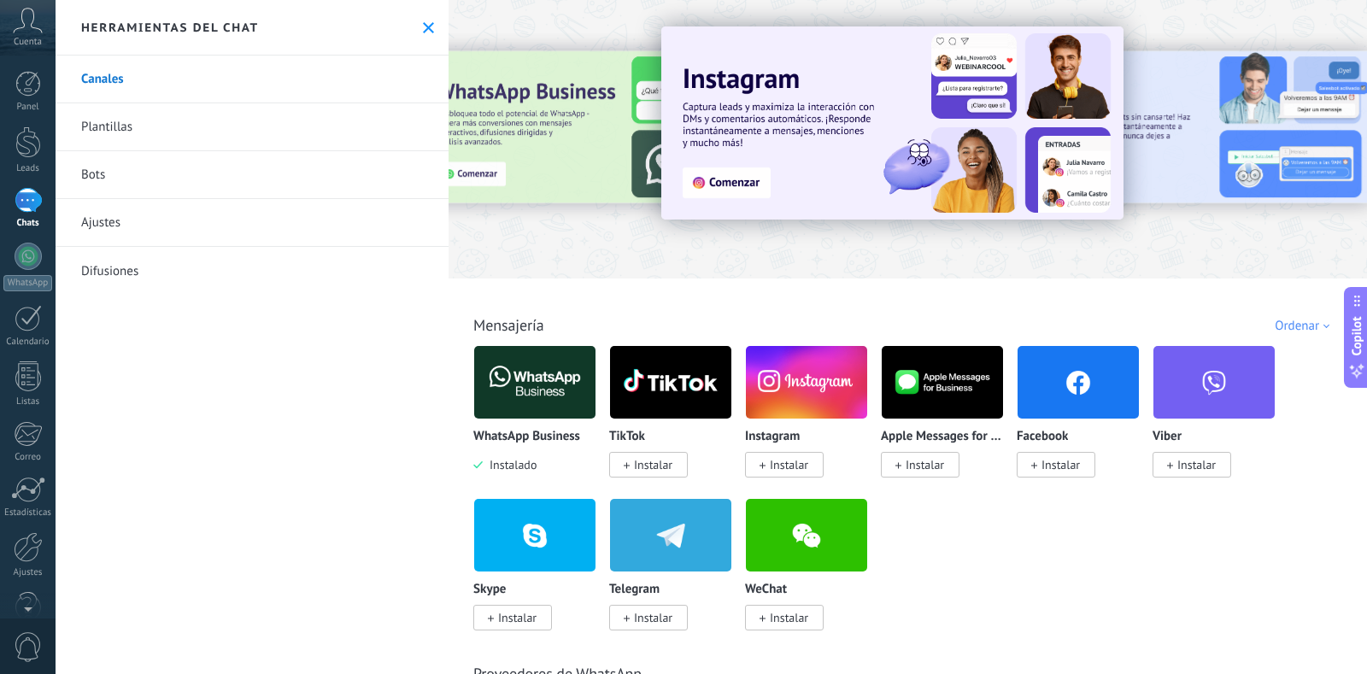
click at [111, 225] on link "Ajustes" at bounding box center [252, 223] width 393 height 48
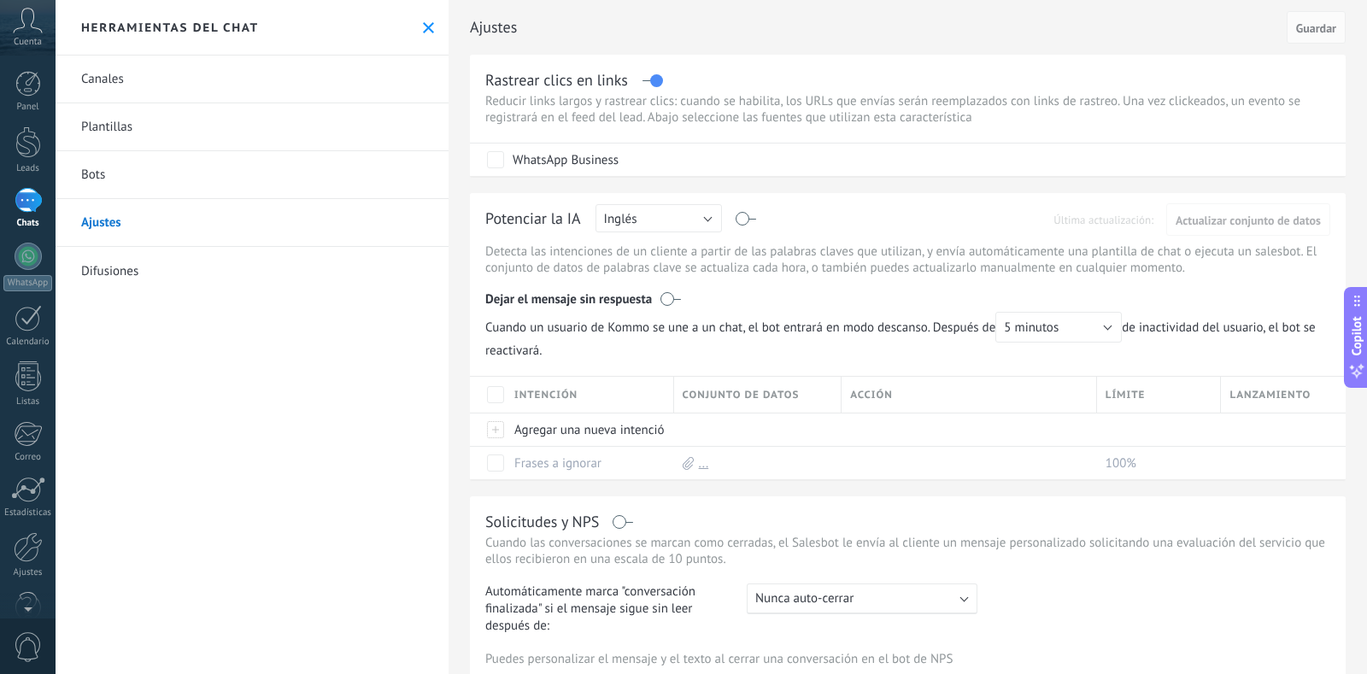
click at [104, 273] on link "Difusiones" at bounding box center [252, 271] width 393 height 48
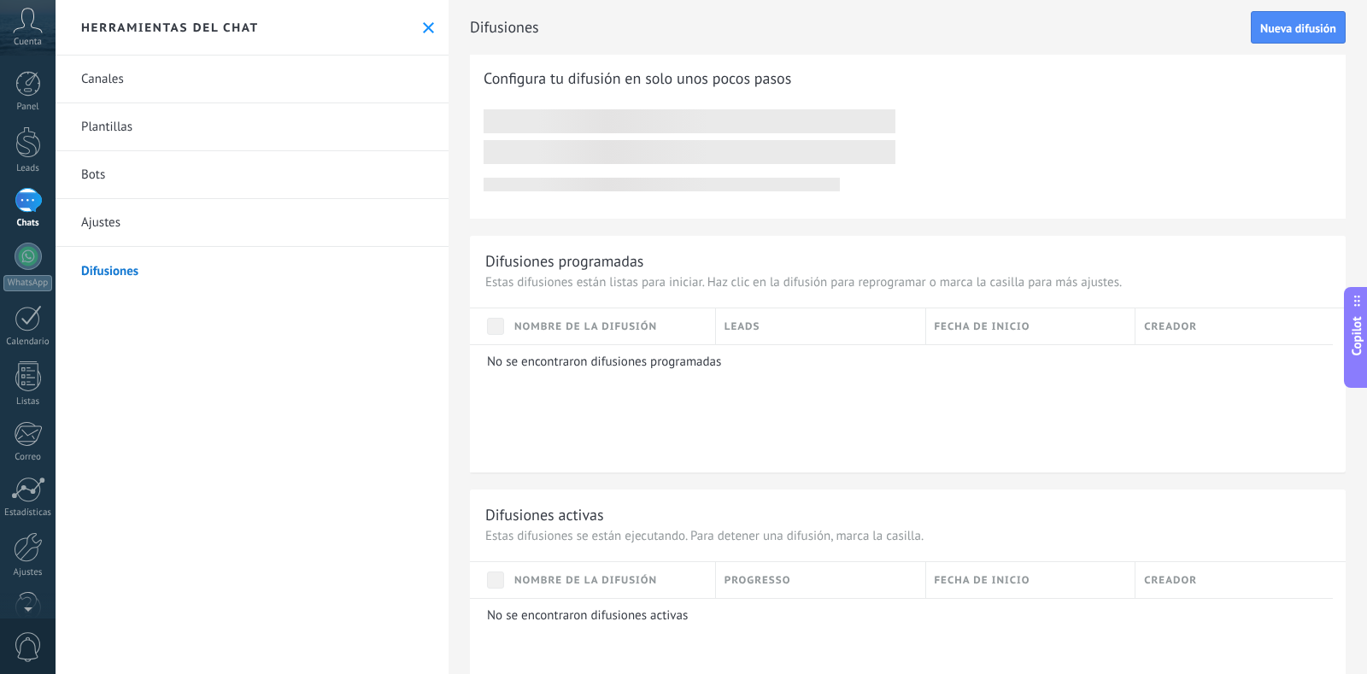
click at [15, 32] on icon at bounding box center [28, 21] width 30 height 26
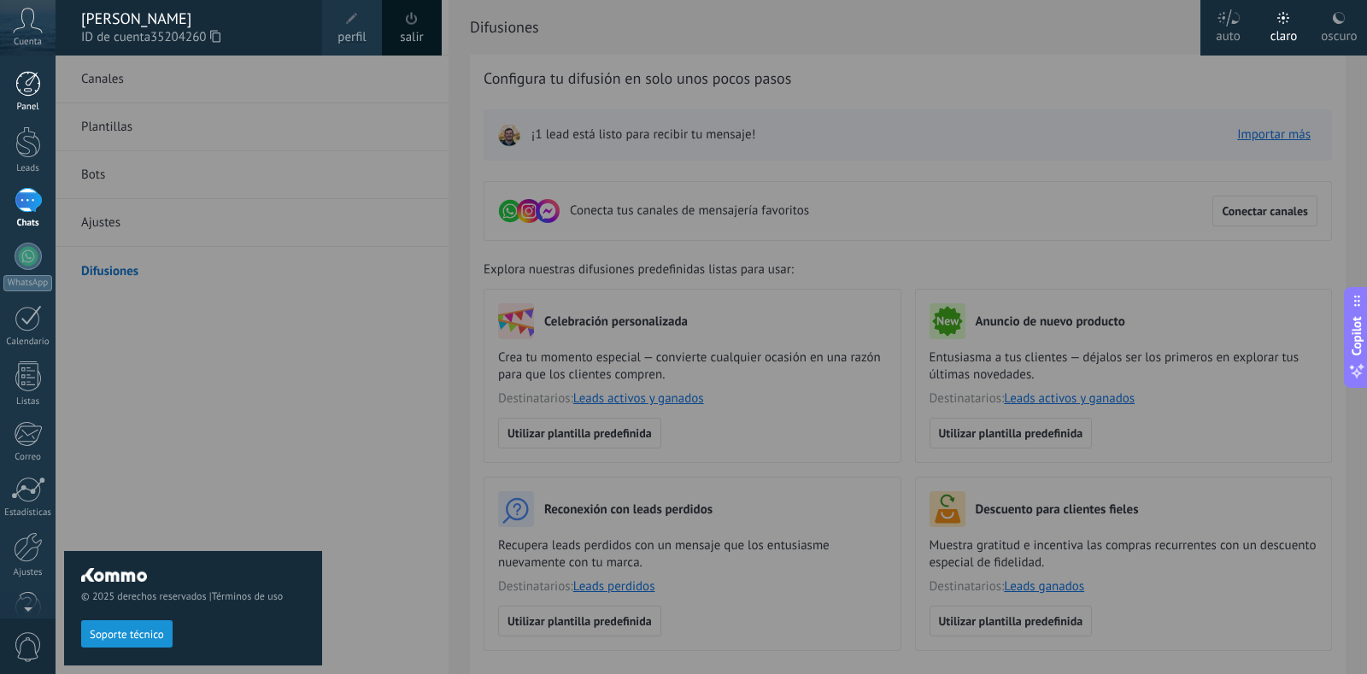
click at [31, 89] on div at bounding box center [28, 84] width 26 height 26
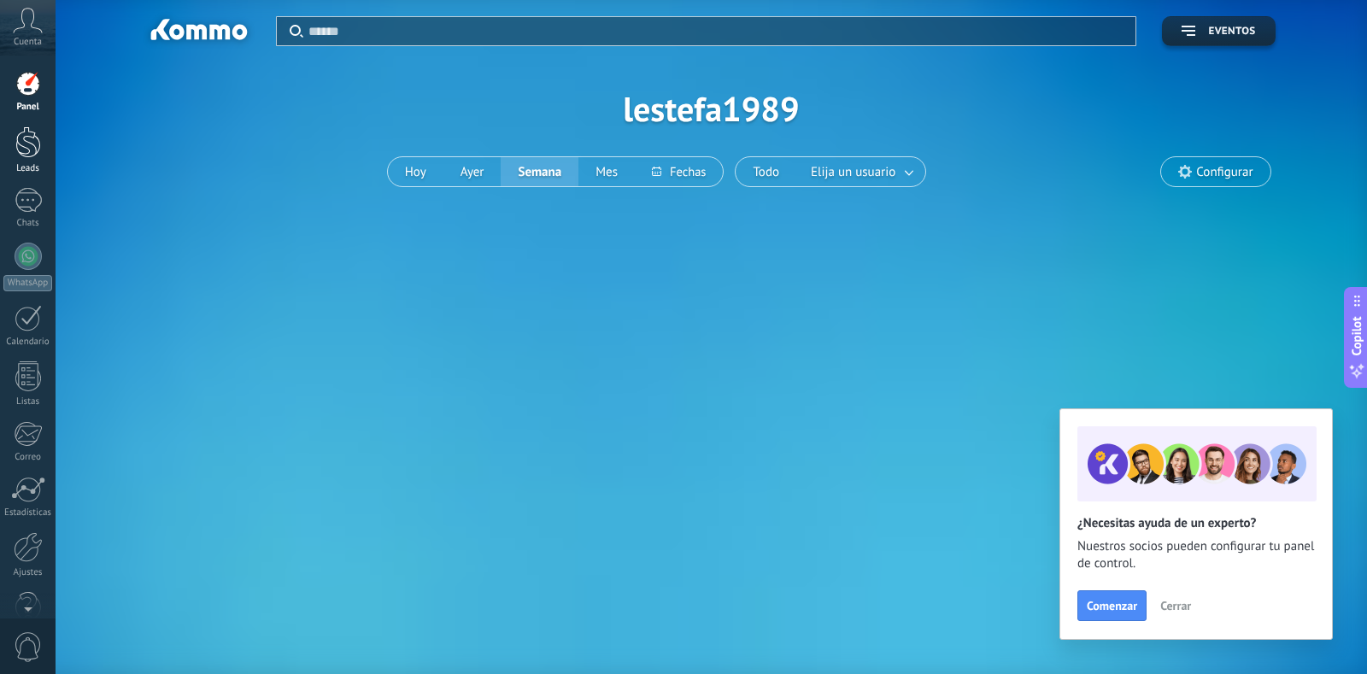
click at [26, 147] on div at bounding box center [28, 142] width 26 height 32
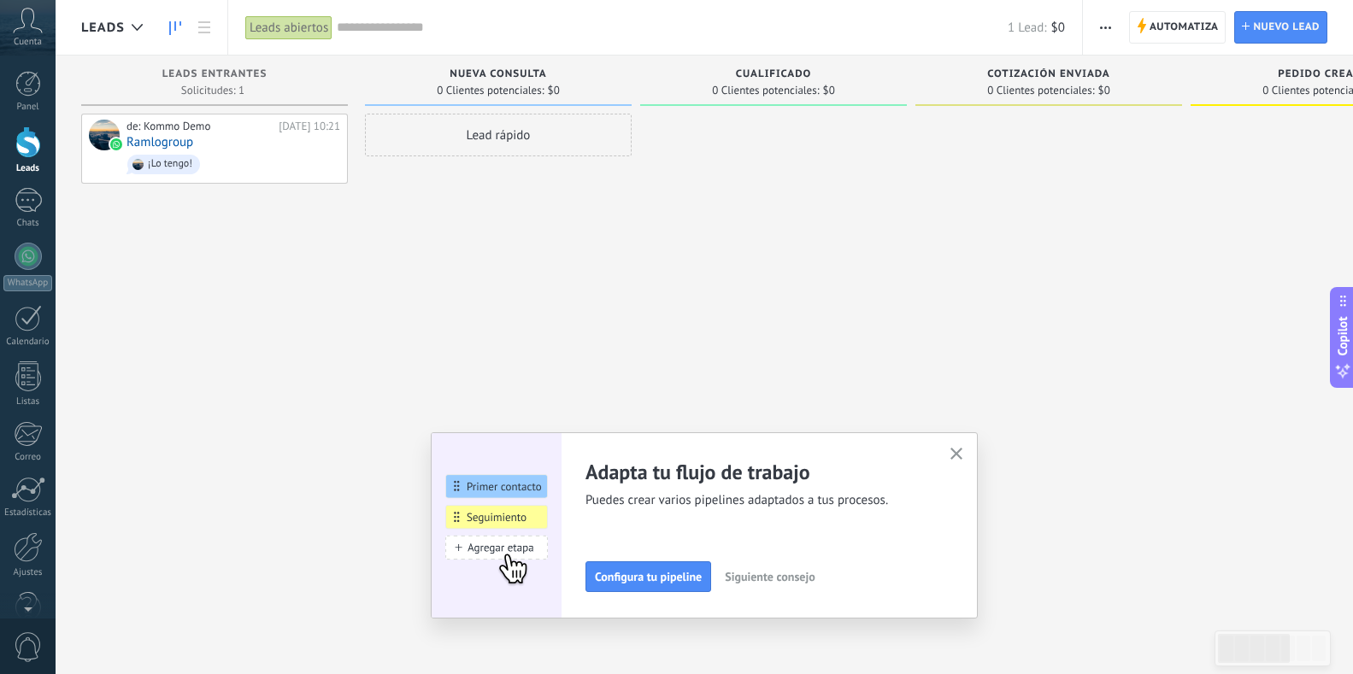
click at [959, 461] on span "button" at bounding box center [956, 455] width 13 height 15
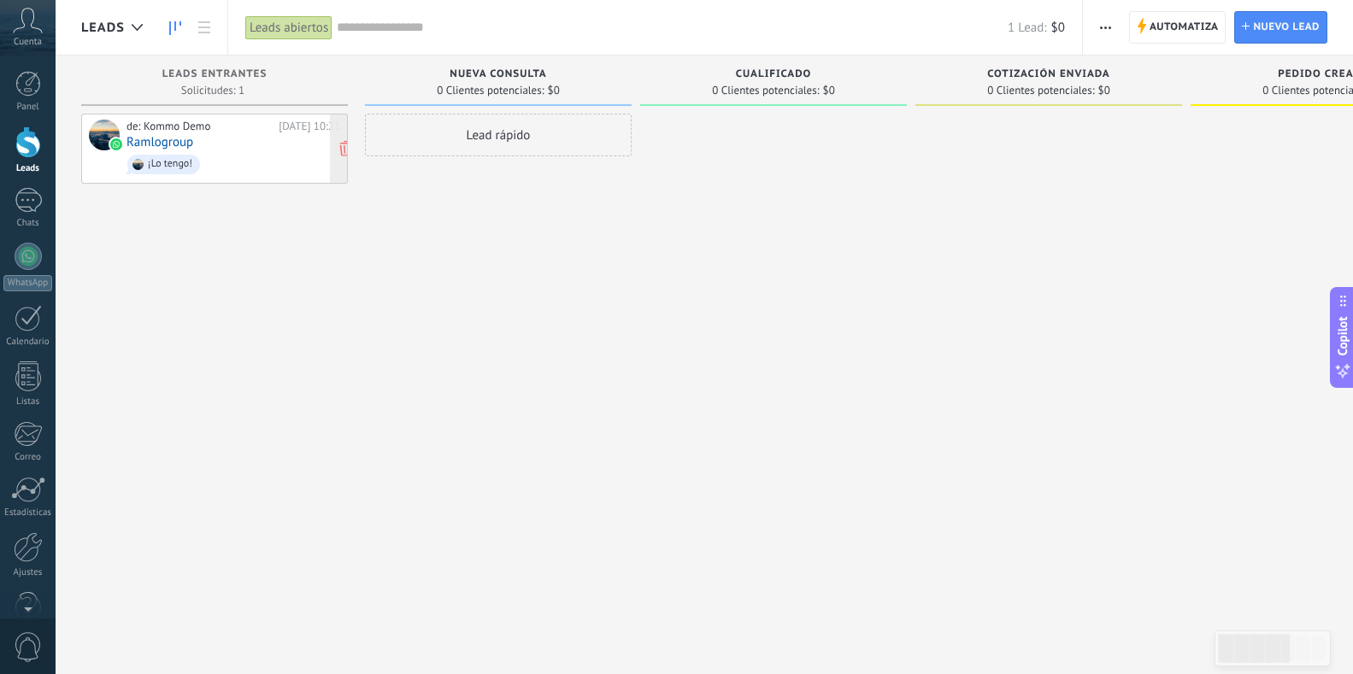
click at [176, 135] on link "Ramlogroup" at bounding box center [159, 142] width 67 height 15
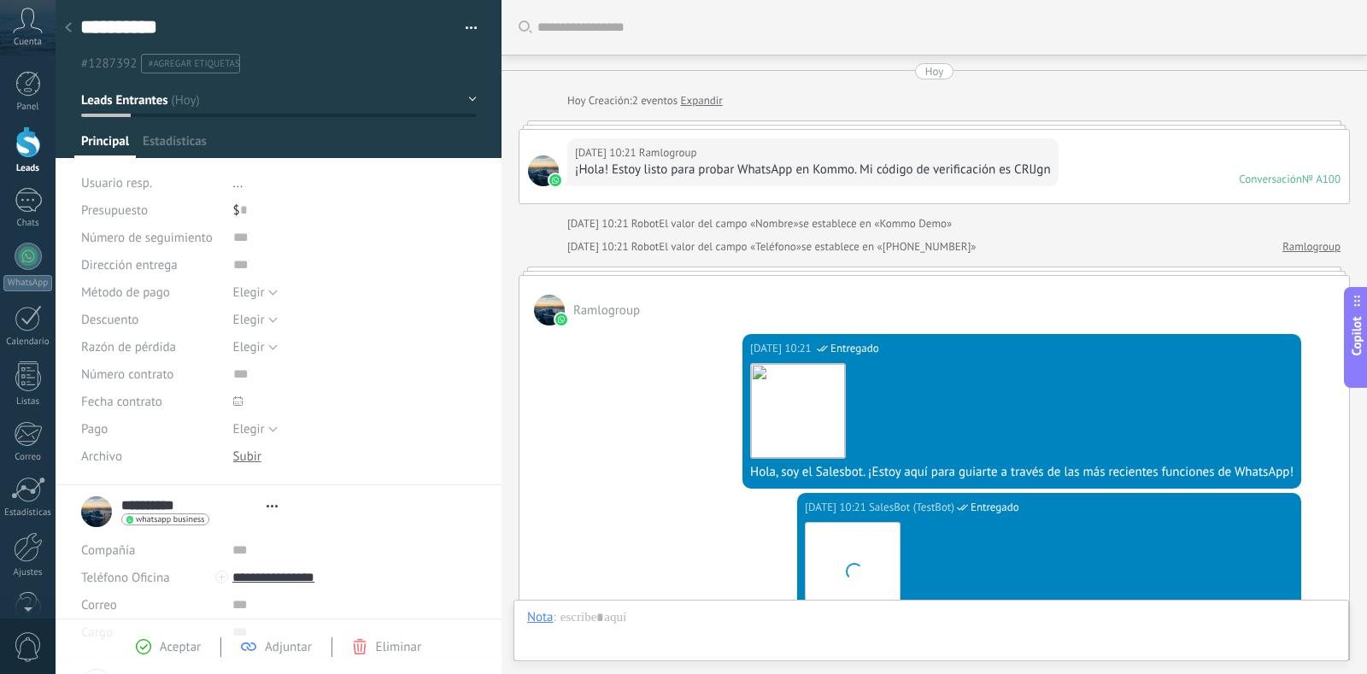
type textarea "**********"
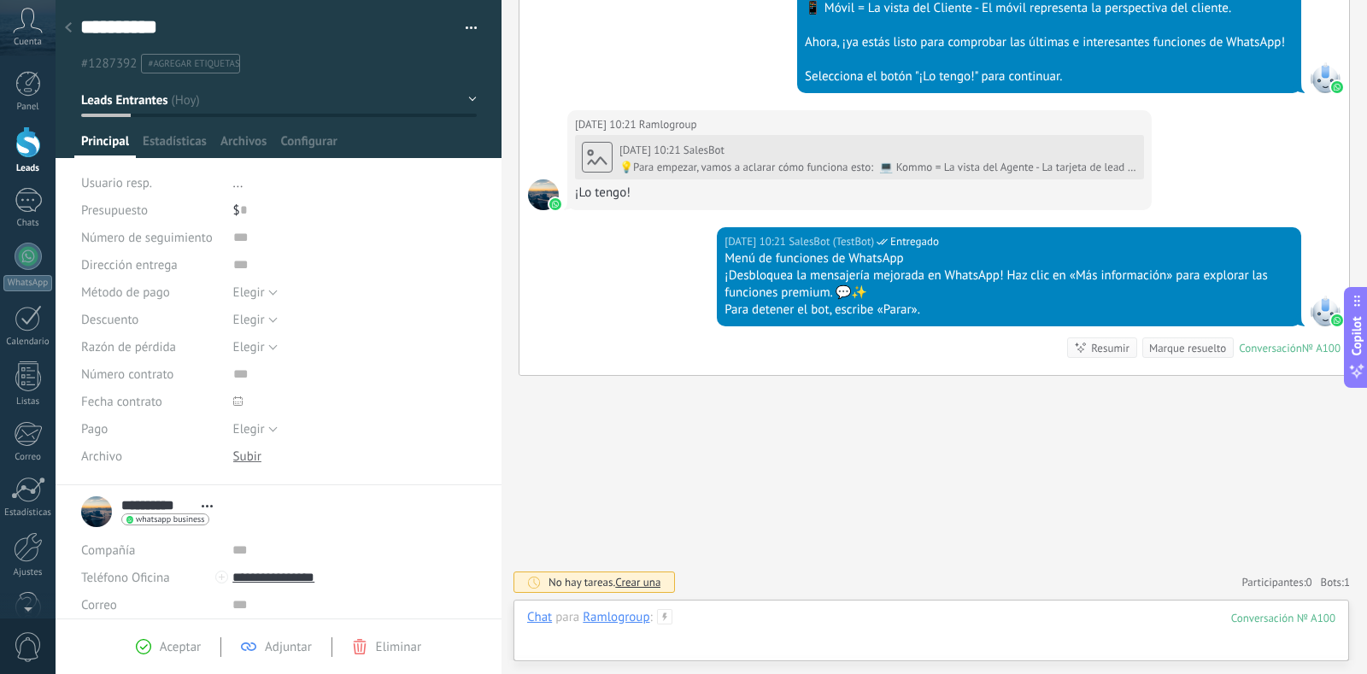
click at [681, 643] on div at bounding box center [931, 634] width 808 height 51
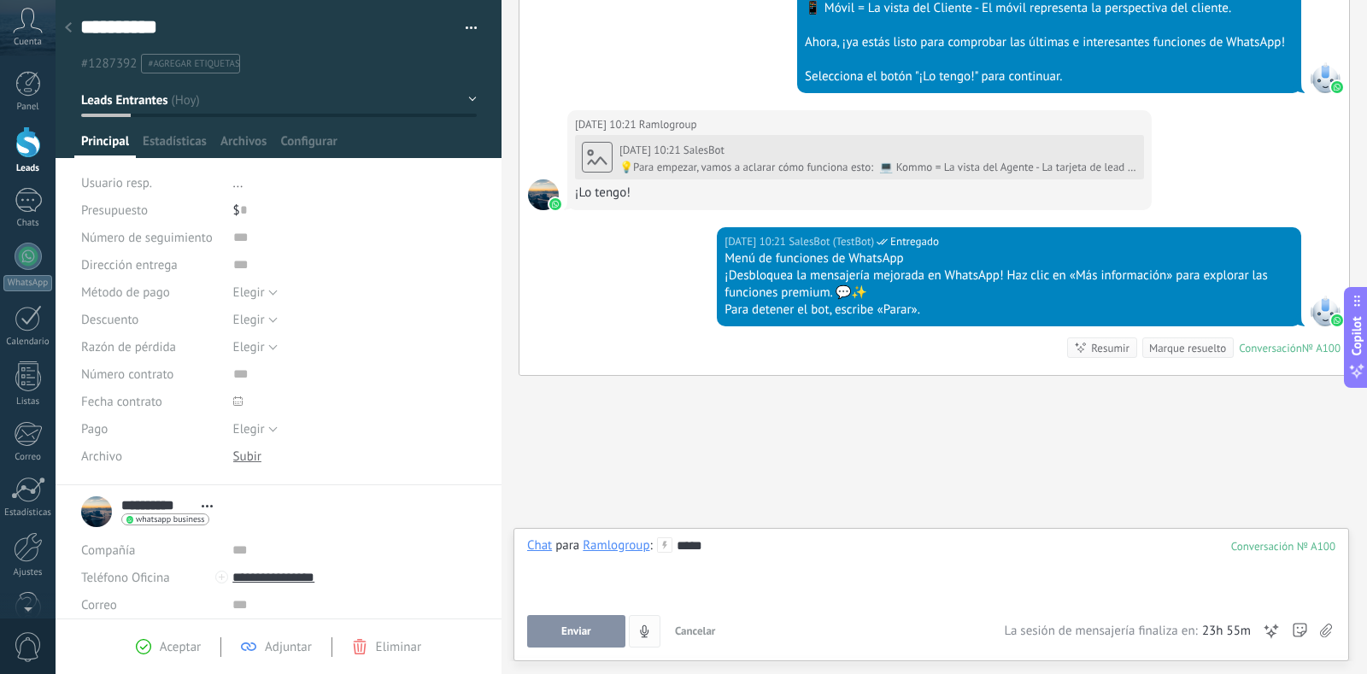
click at [575, 631] on span "Enviar" at bounding box center [576, 631] width 30 height 12
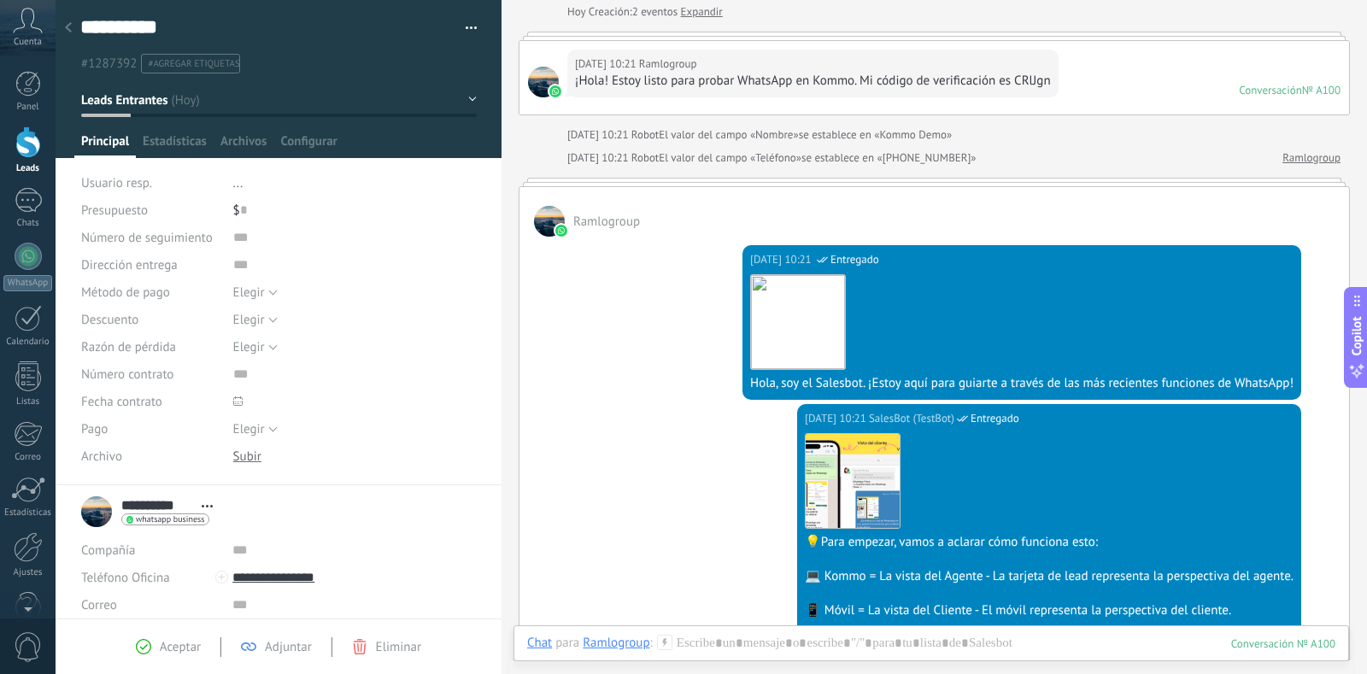
scroll to position [85, 0]
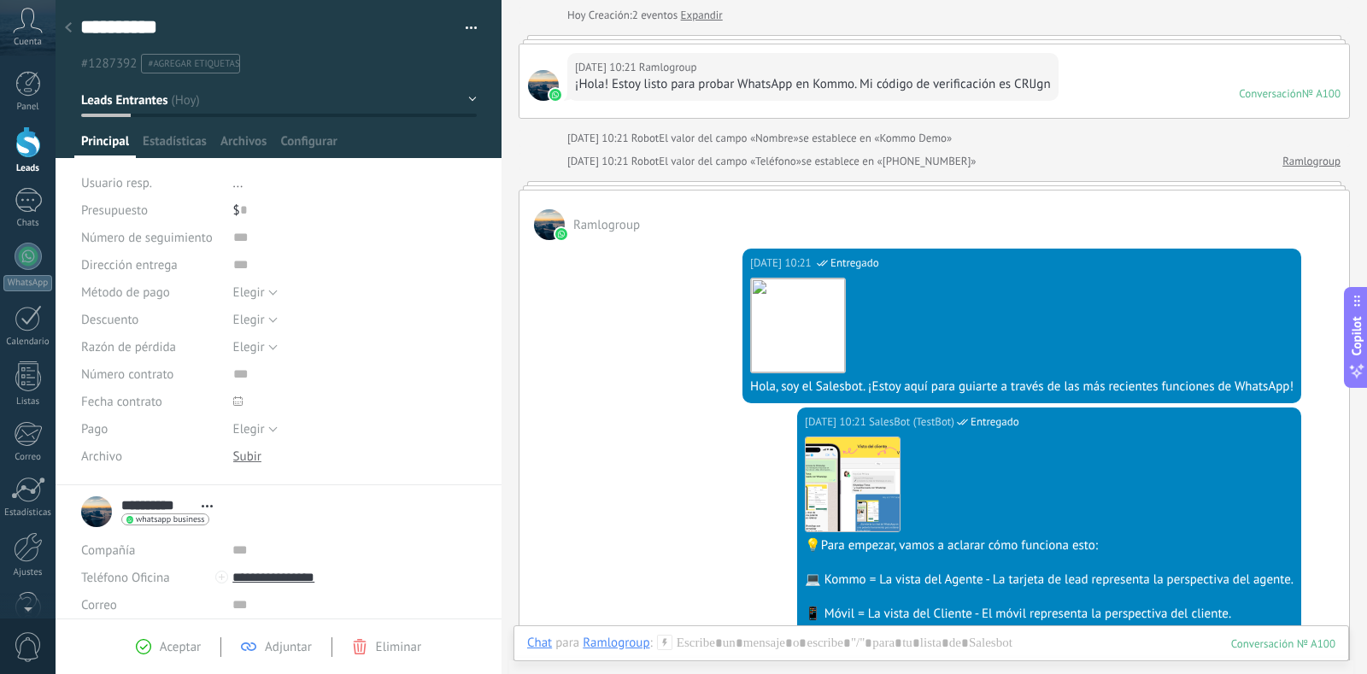
click at [471, 30] on span "button" at bounding box center [472, 30] width 12 height 3
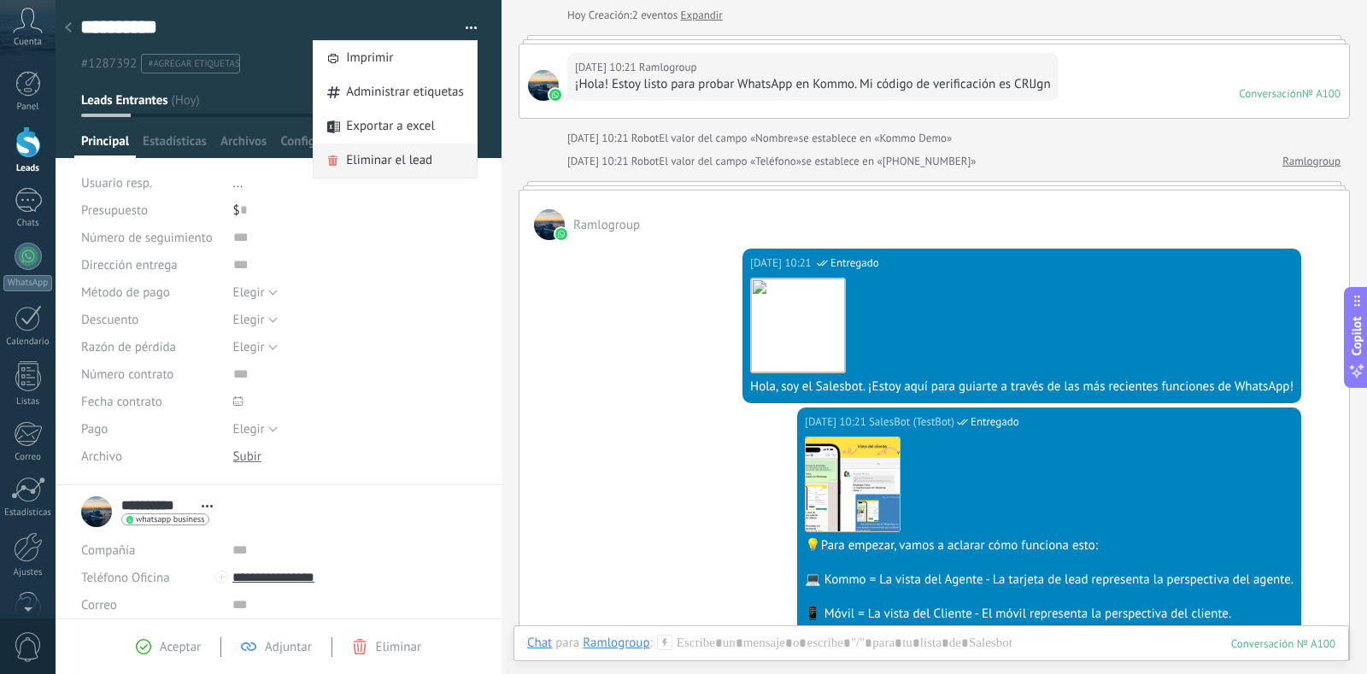
click at [402, 158] on span "Eliminar el lead" at bounding box center [389, 161] width 86 height 34
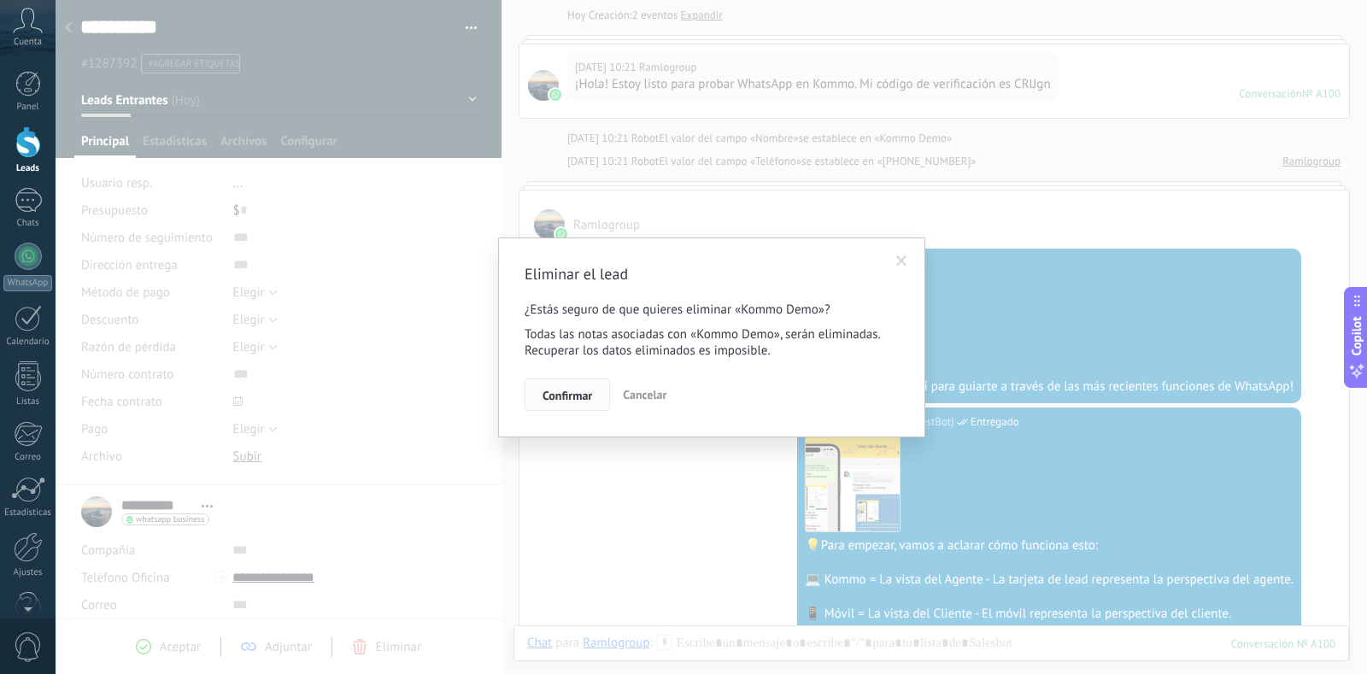
click at [560, 394] on span "Confirmar" at bounding box center [568, 396] width 50 height 12
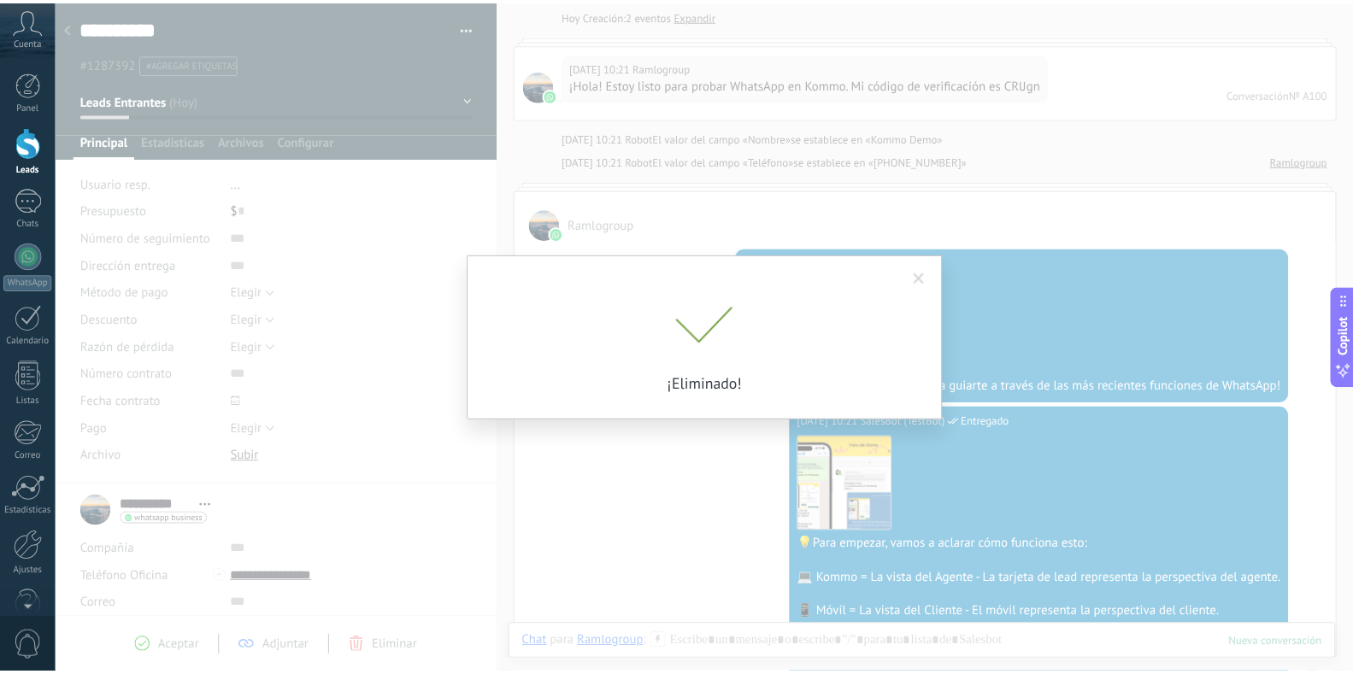
scroll to position [114, 0]
